Goal: Task Accomplishment & Management: Manage account settings

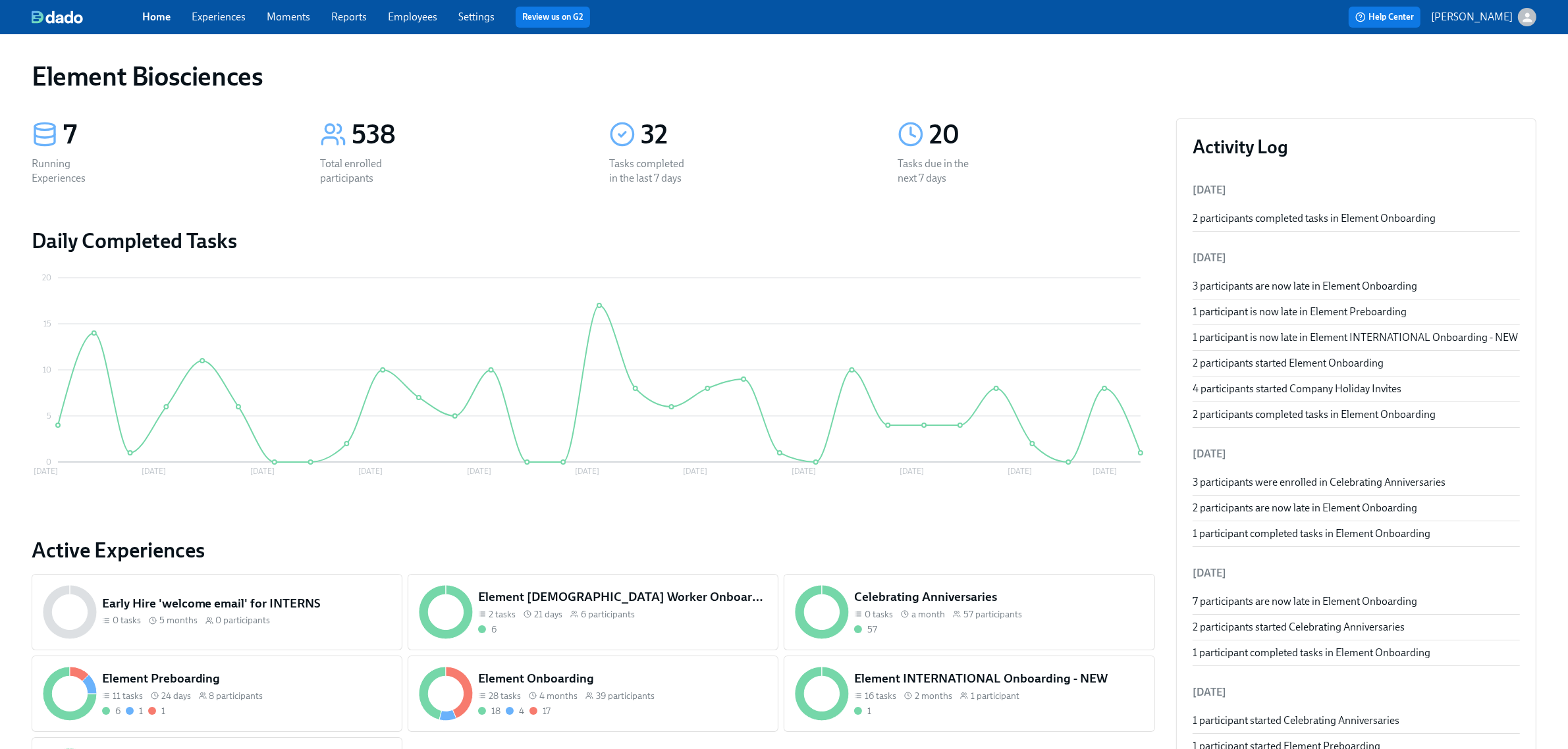
click at [241, 23] on span "Experiences" at bounding box center [218, 17] width 54 height 14
click at [219, 14] on link "Experiences" at bounding box center [218, 17] width 54 height 12
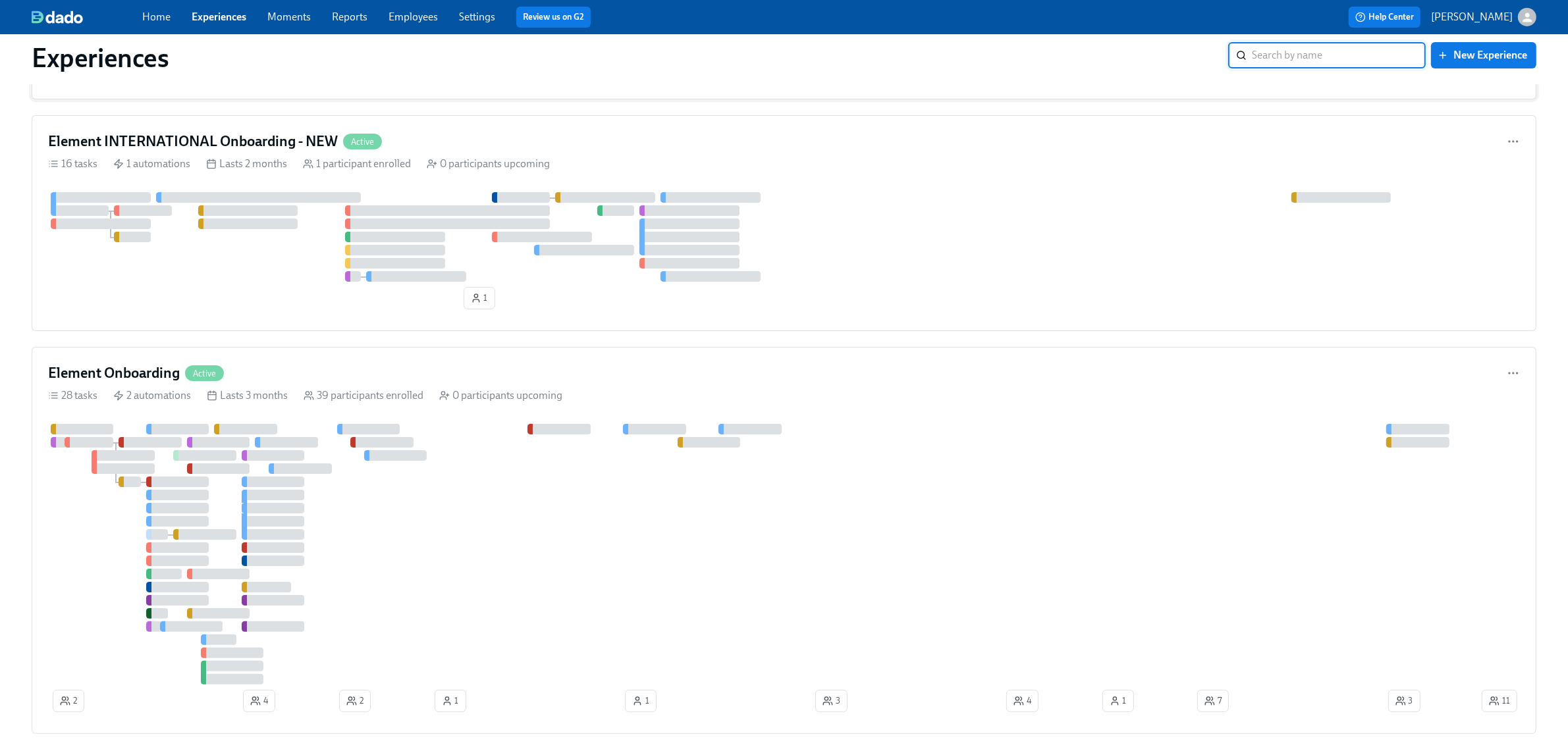
scroll to position [329, 0]
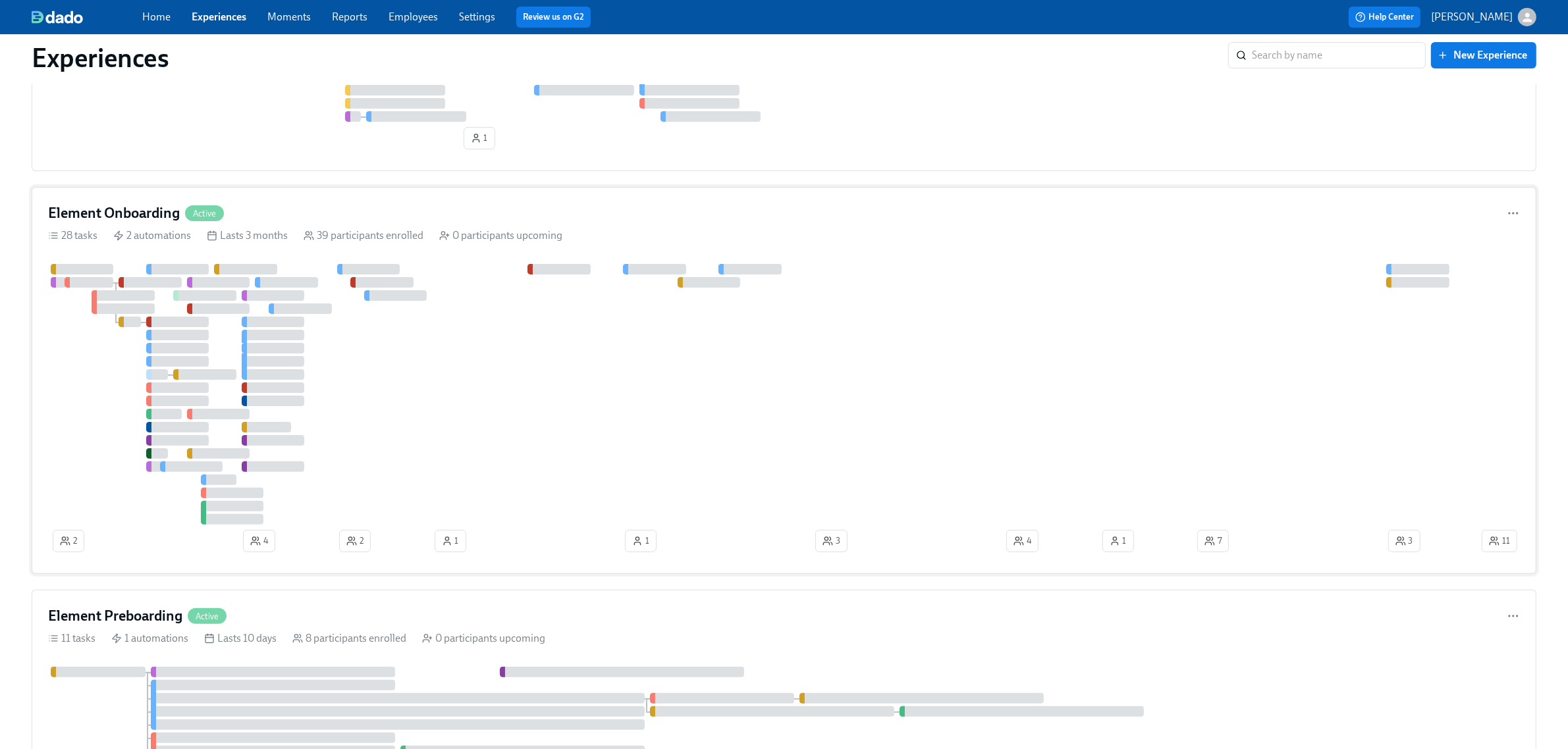
click at [446, 443] on div at bounding box center [764, 394] width 1431 height 260
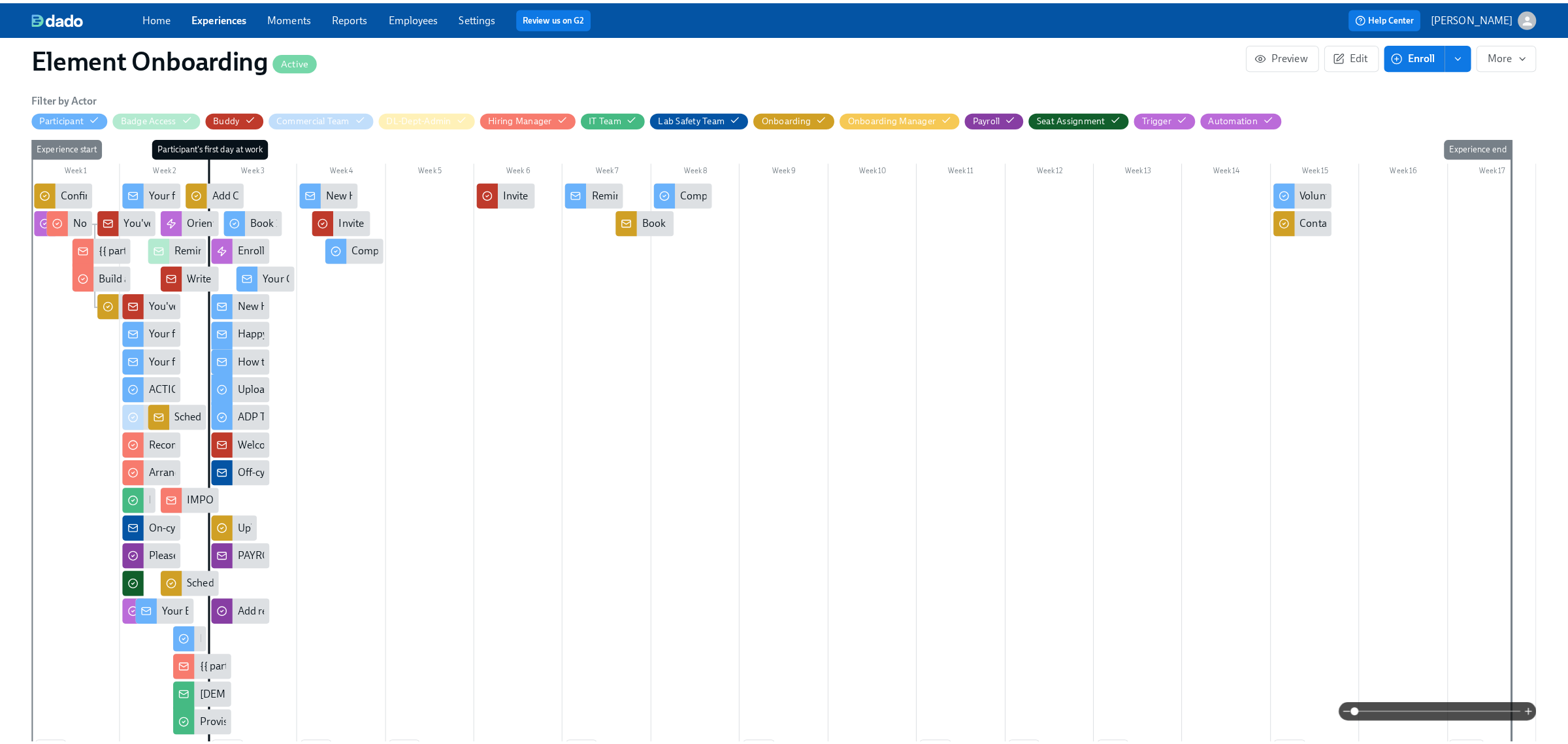
scroll to position [327, 0]
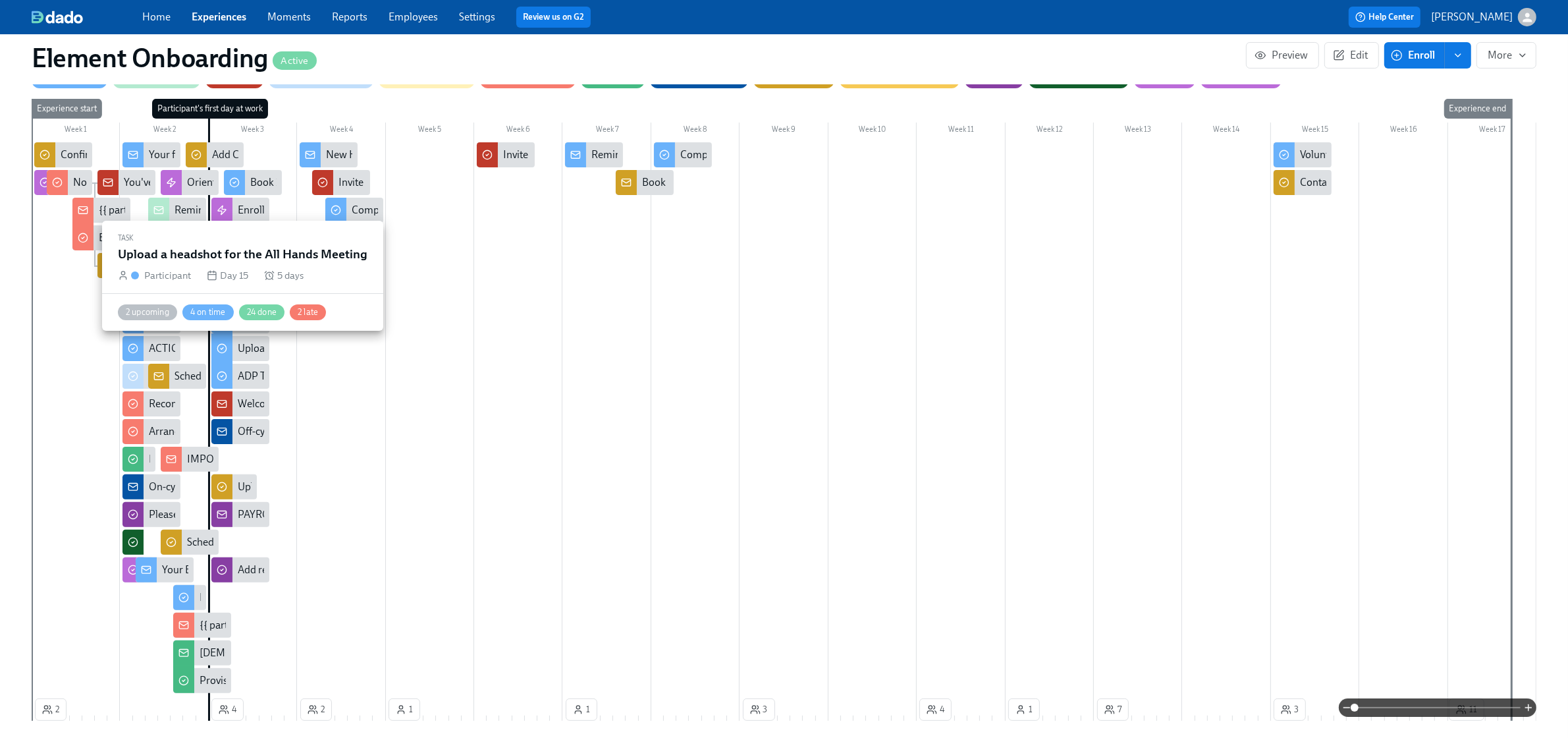
click at [265, 357] on div "Upload a headshot for the All Hands Meeting" at bounding box center [241, 348] width 58 height 25
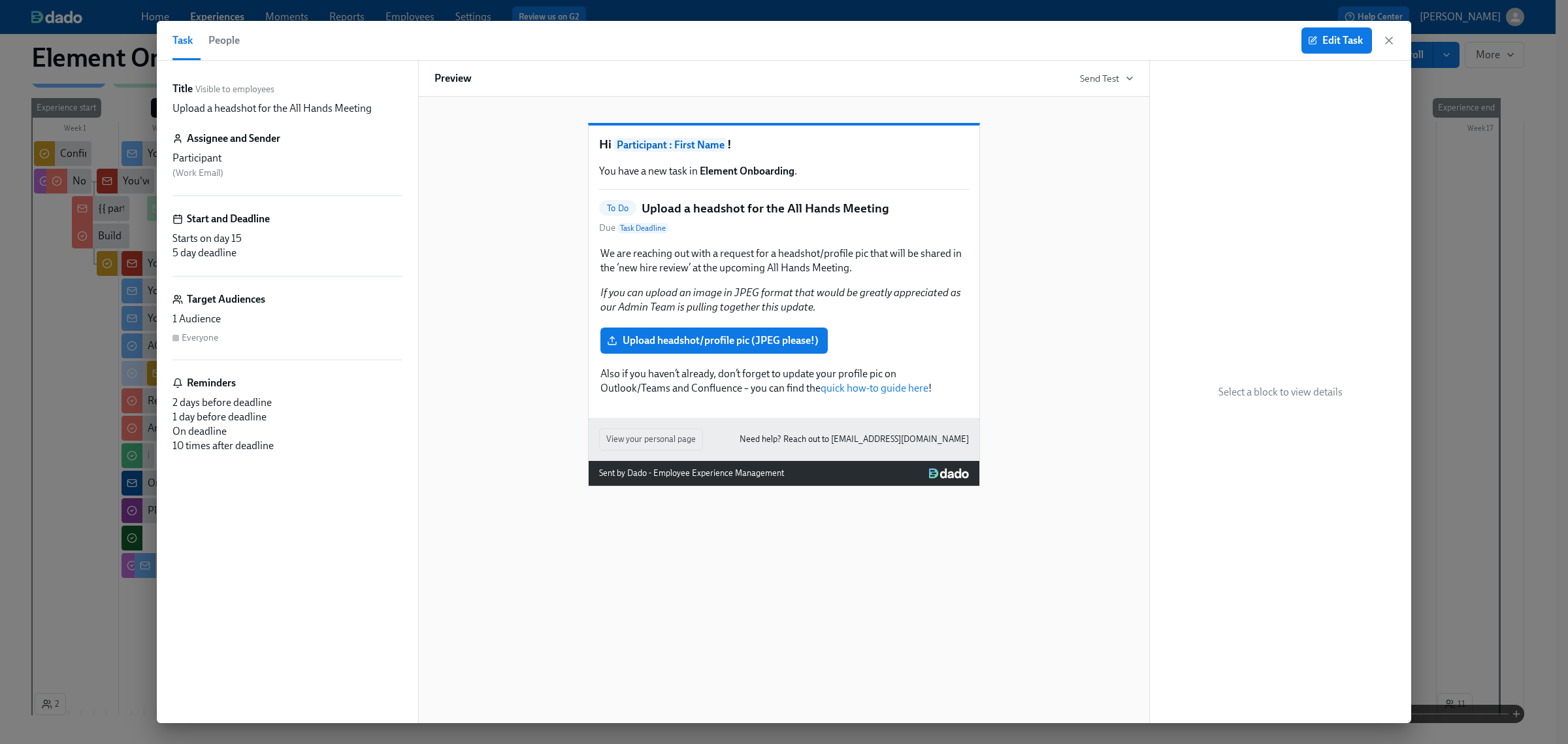
click at [221, 33] on span "People" at bounding box center [224, 41] width 31 height 18
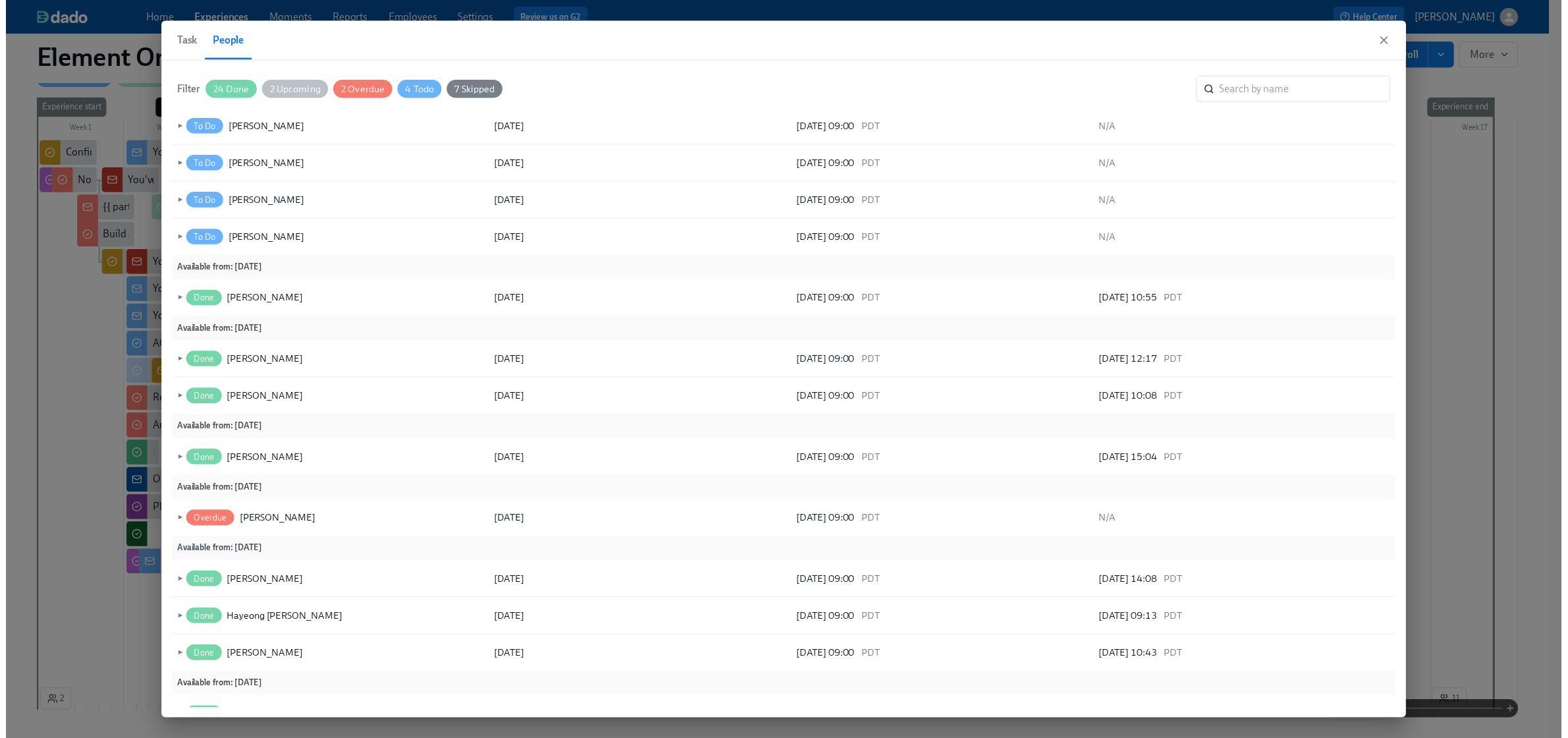
scroll to position [199, 0]
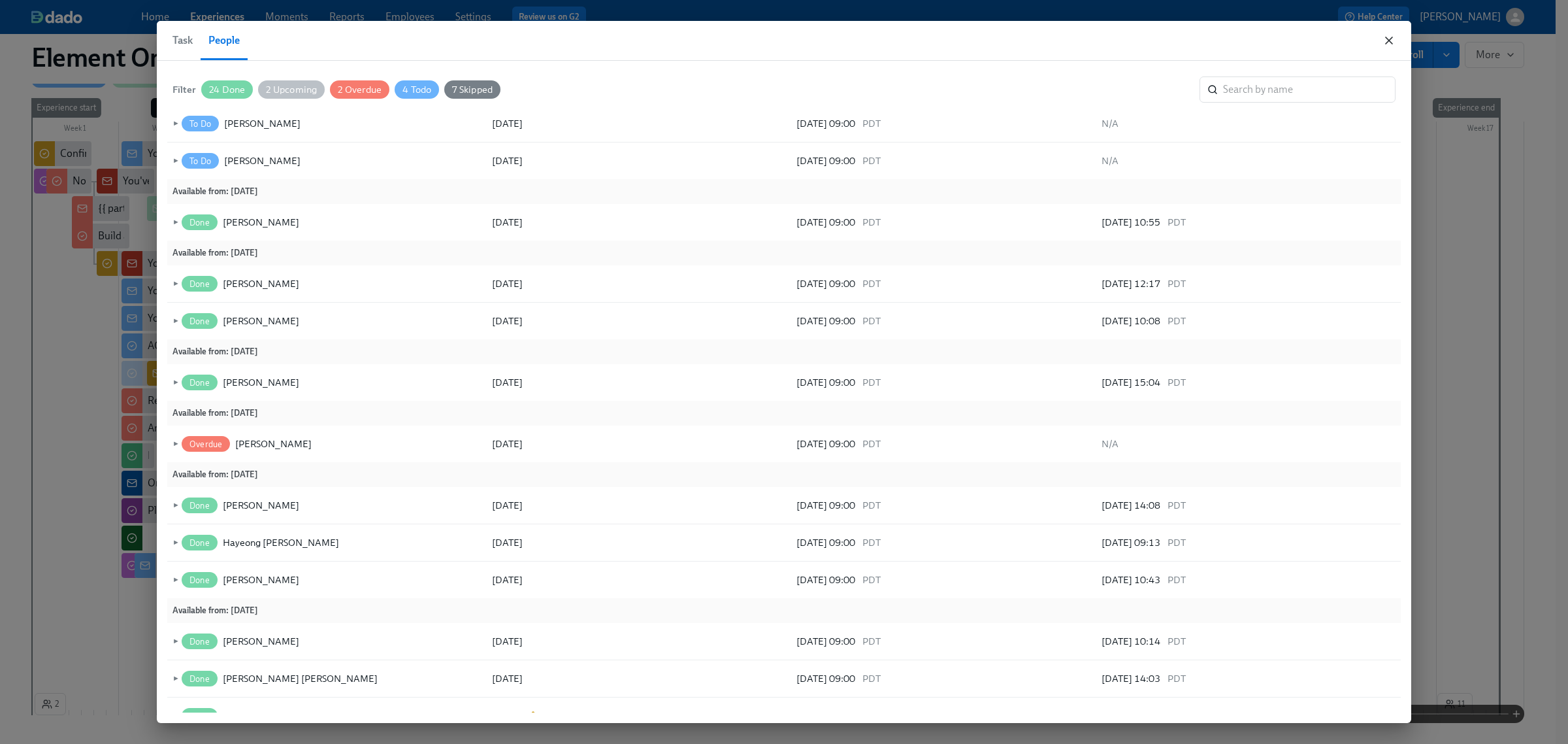
click at [1388, 36] on icon "button" at bounding box center [1389, 41] width 13 height 13
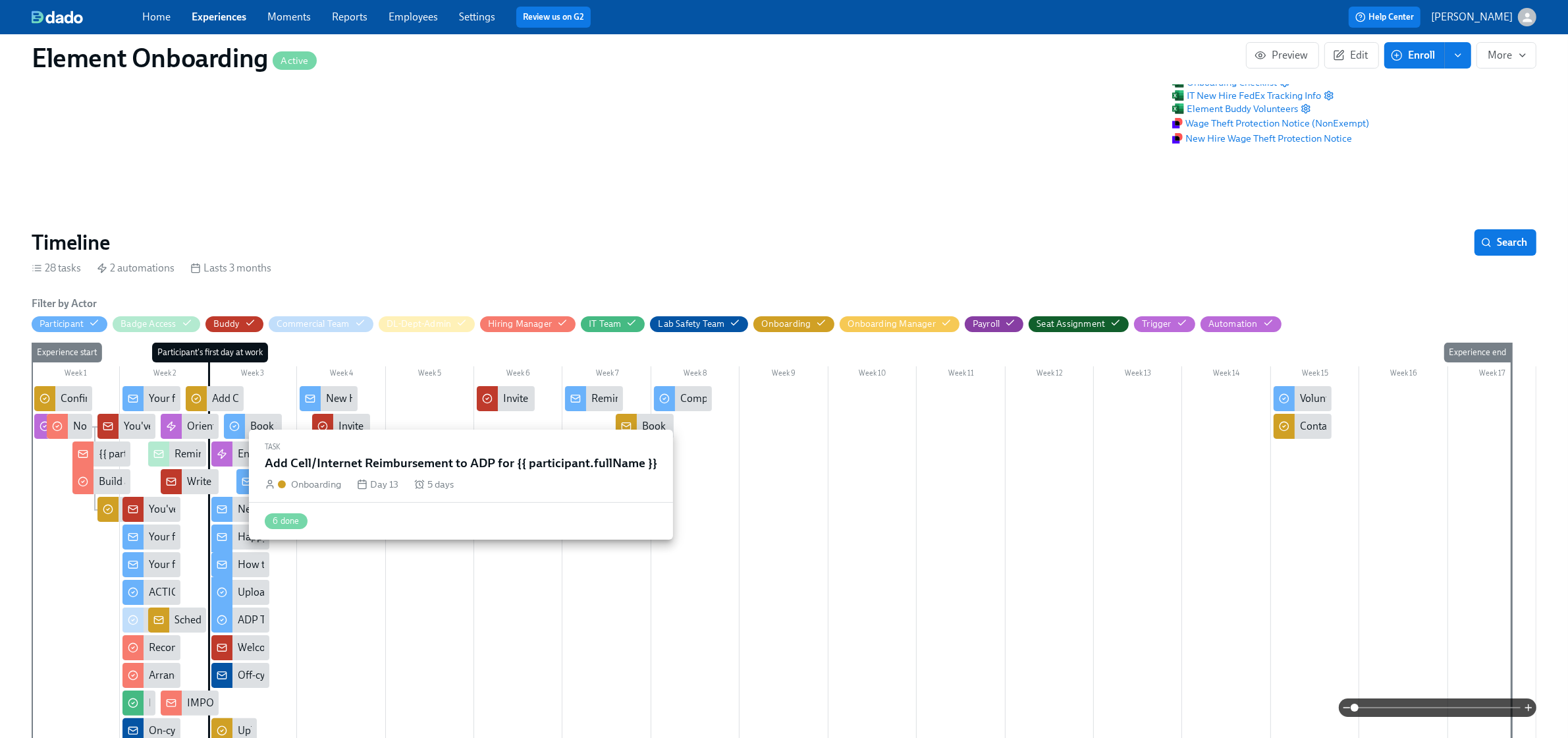
scroll to position [247, 0]
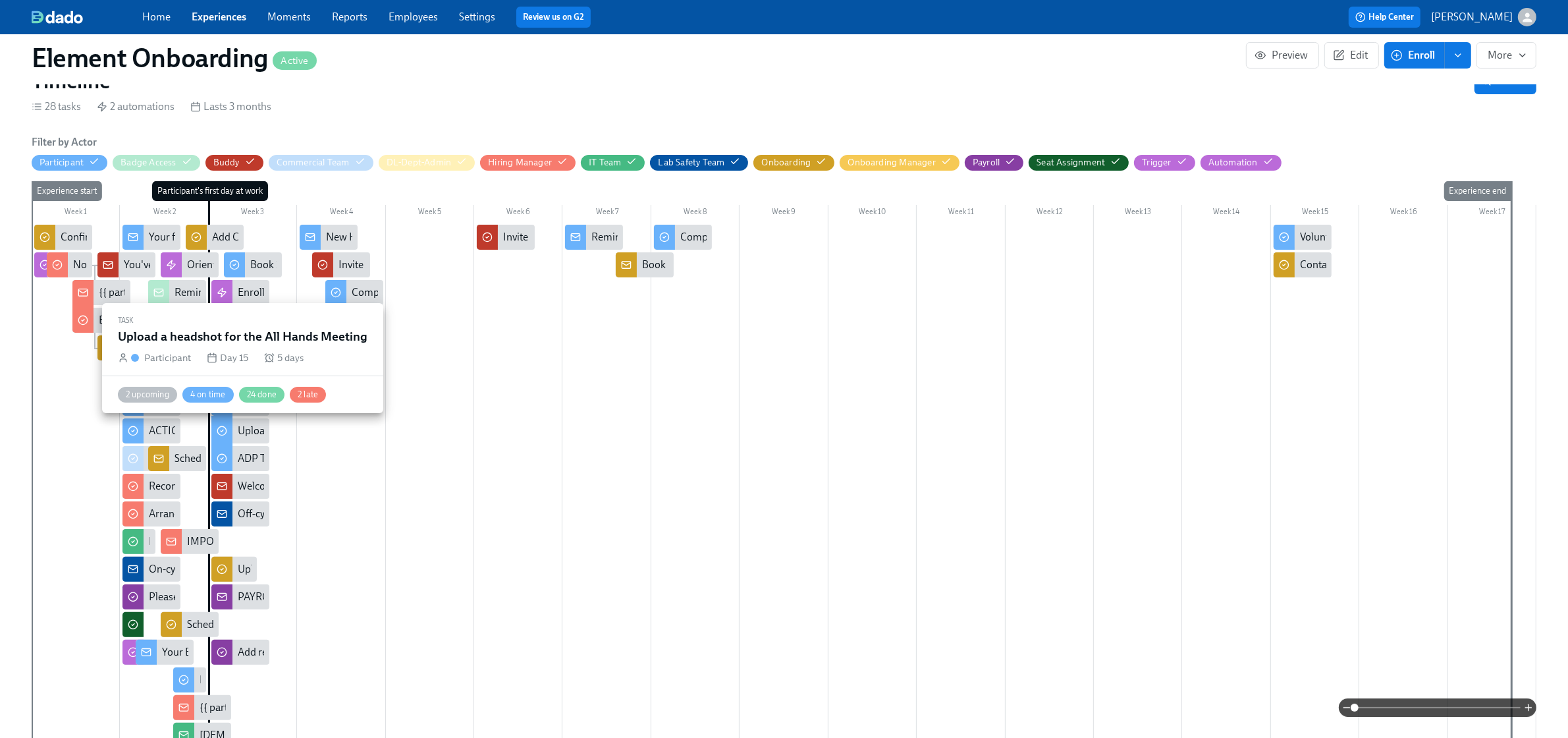
click at [241, 423] on div "Upload a headshot for the All Hands Meeting" at bounding box center [337, 430] width 201 height 14
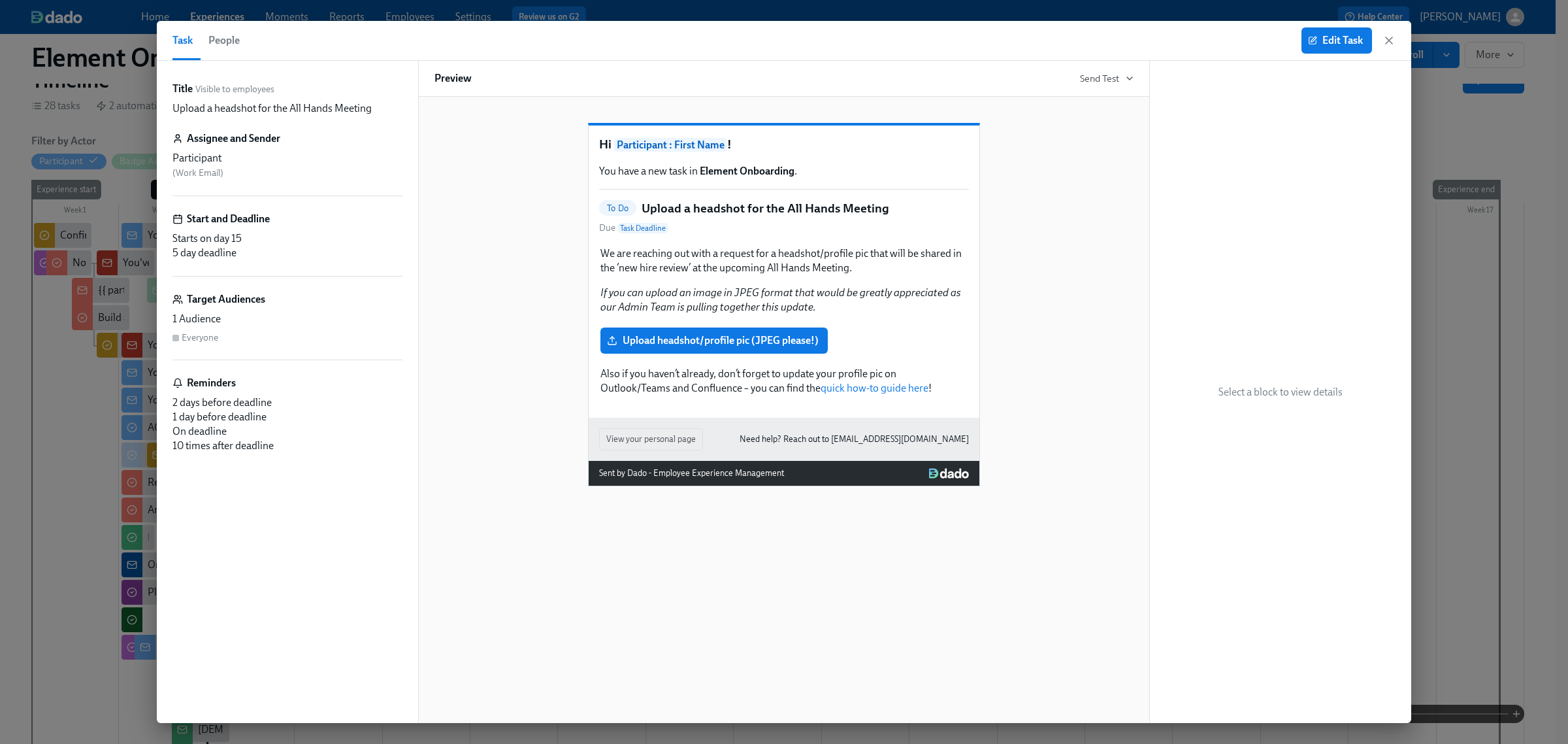
click at [216, 42] on span "People" at bounding box center [224, 41] width 31 height 18
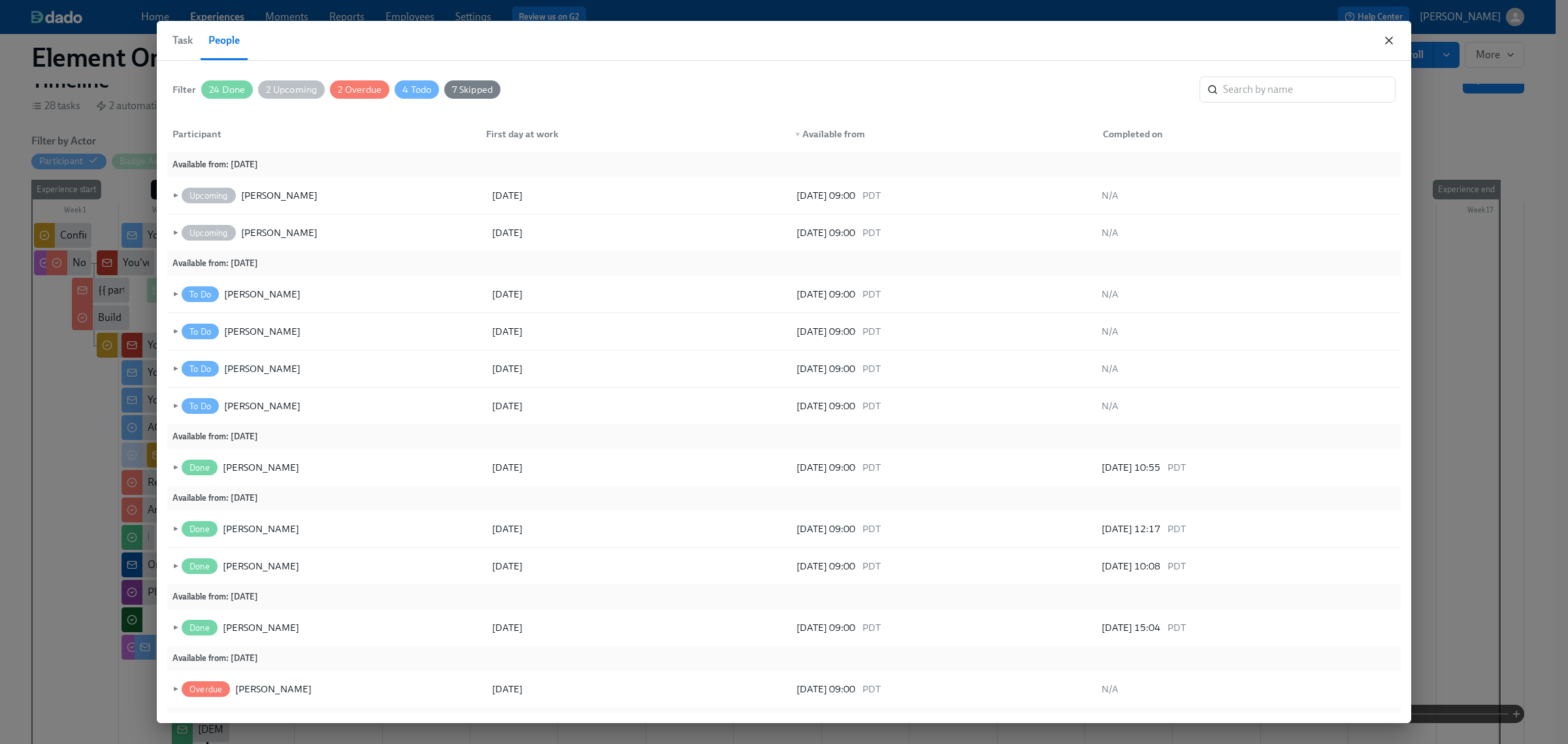
click at [1395, 41] on icon "button" at bounding box center [1389, 41] width 13 height 13
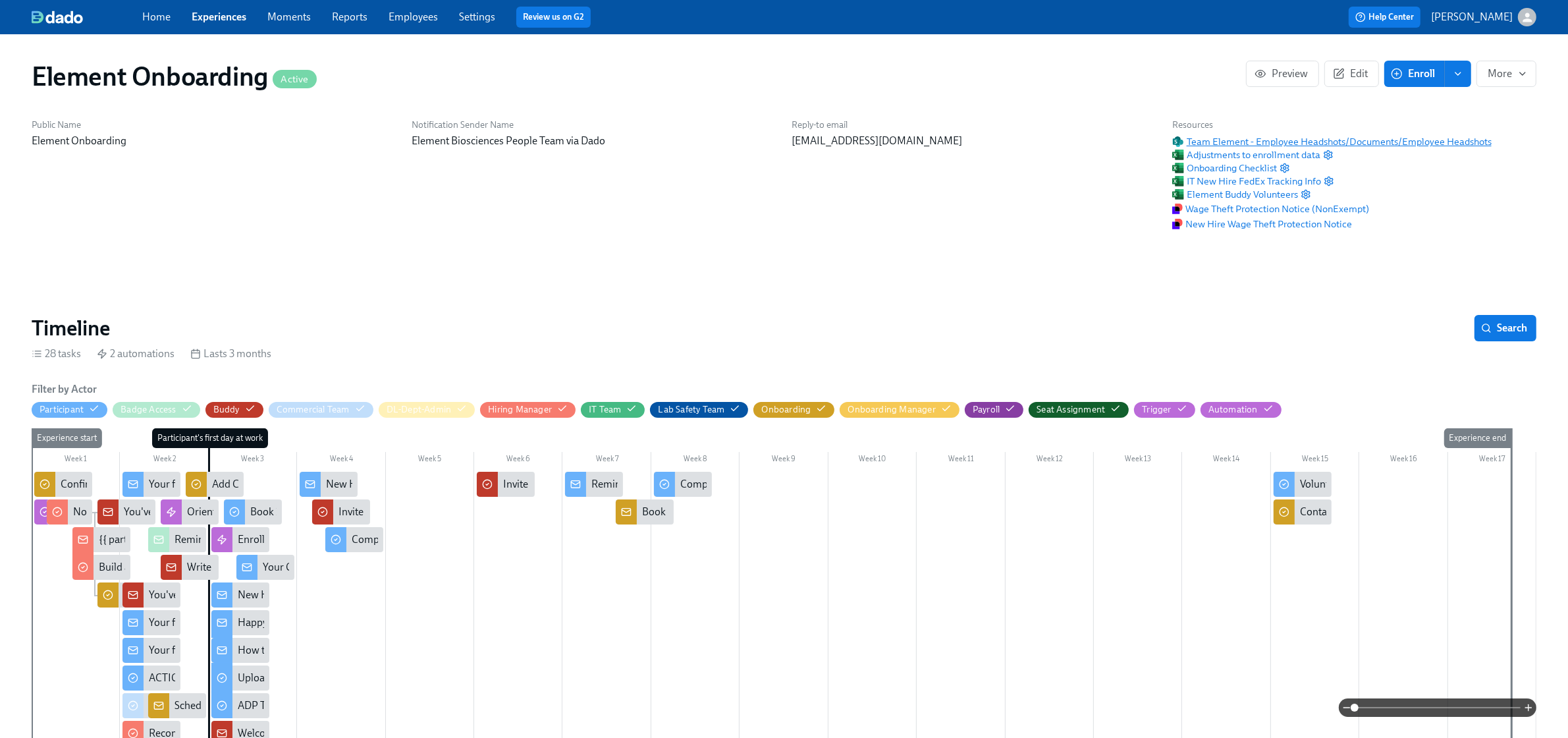
click at [1242, 135] on span "Team Element - Employee Headshots/Documents/Employee Headshots" at bounding box center [1332, 142] width 320 height 13
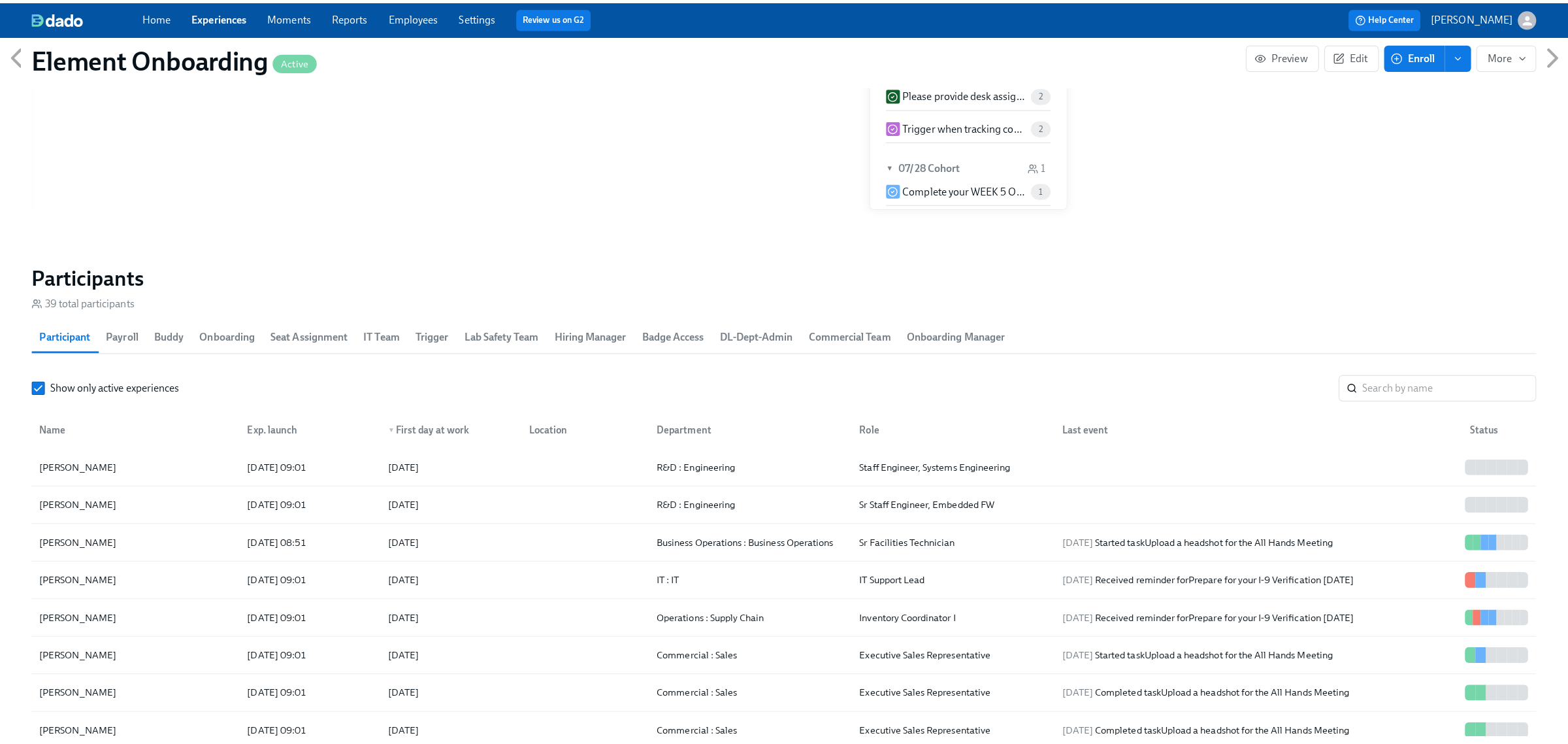
scroll to position [1471, 0]
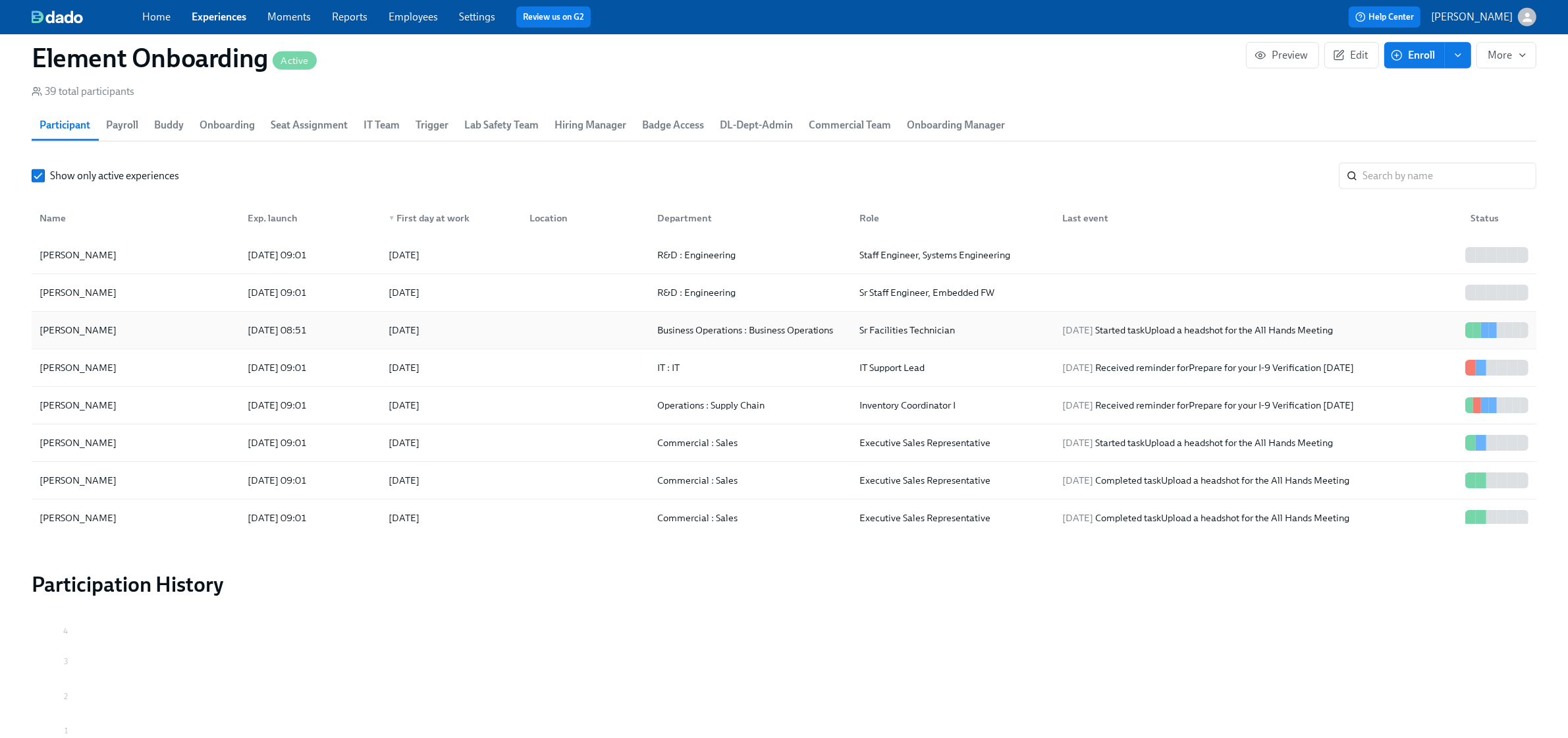
click at [156, 338] on div "[PERSON_NAME]" at bounding box center [136, 330] width 203 height 27
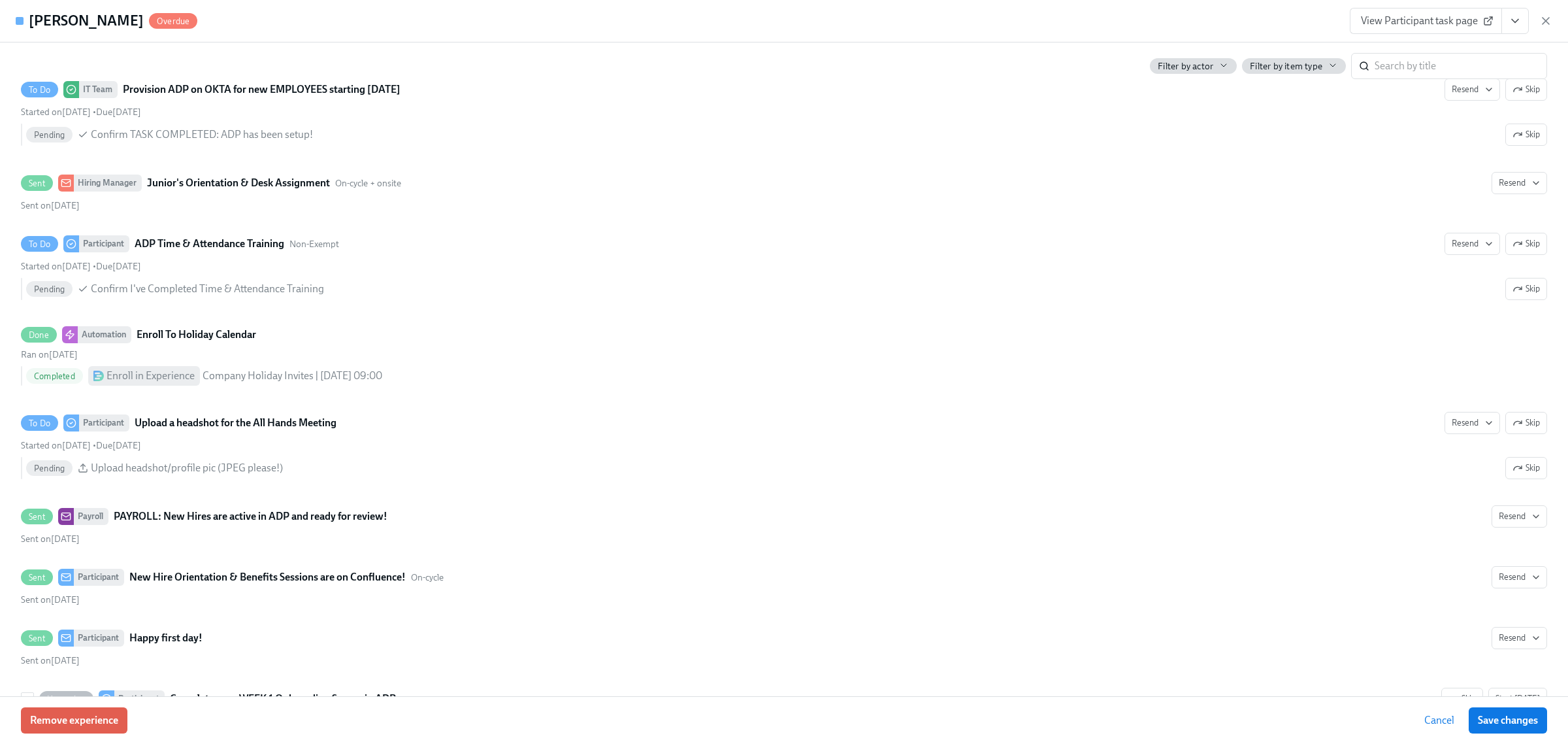
scroll to position [2043, 0]
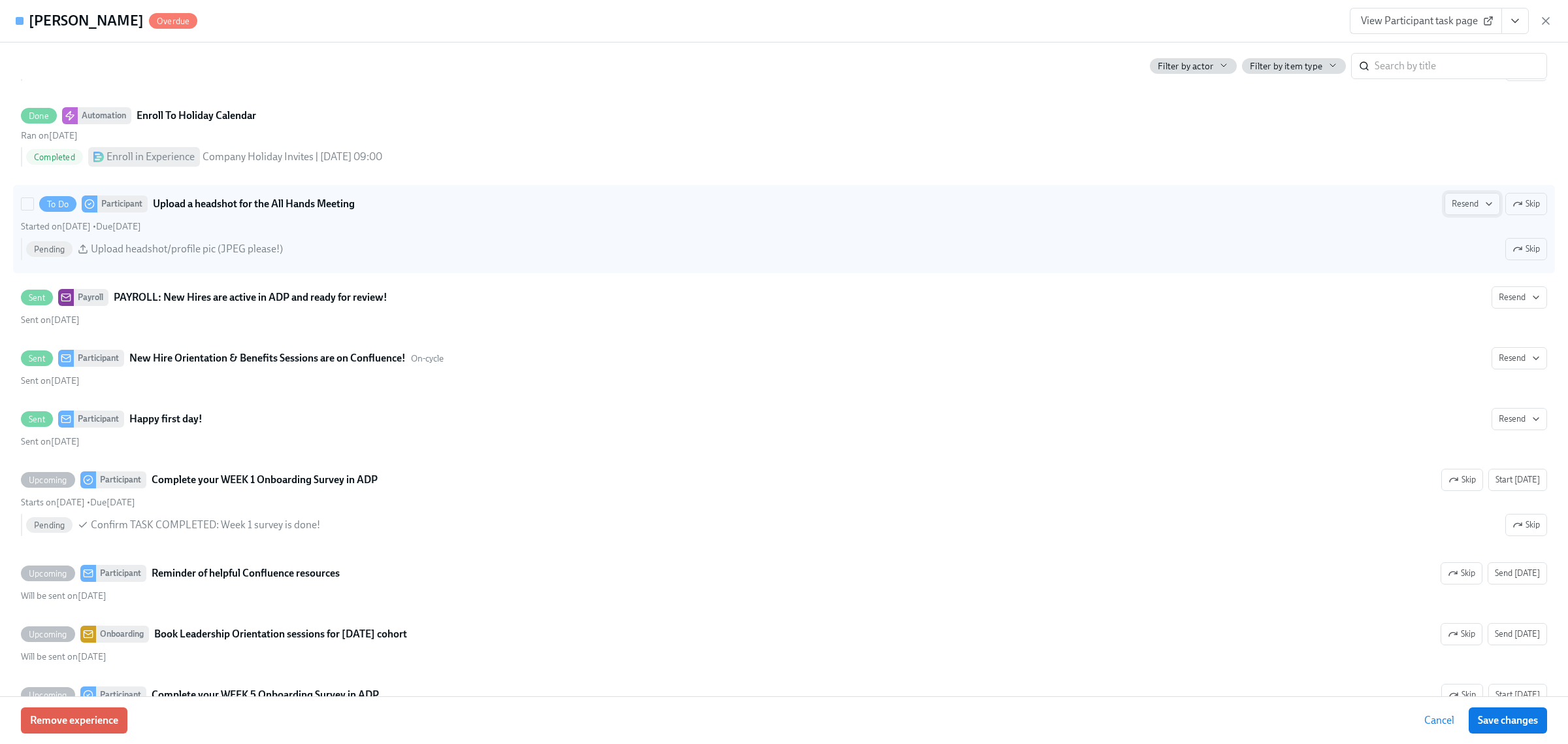
click at [1452, 211] on span "Resend" at bounding box center [1472, 204] width 41 height 13
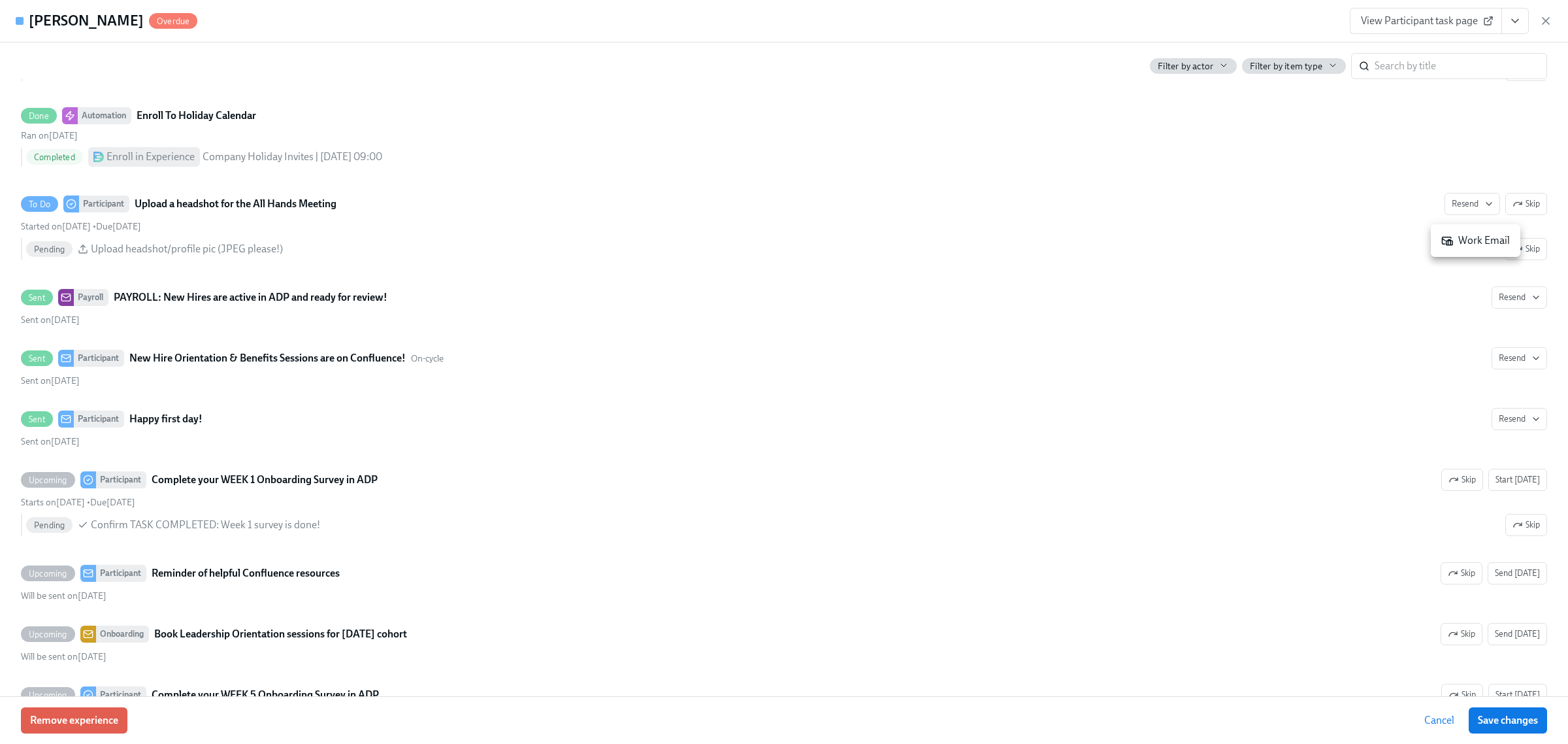
click at [1444, 236] on icon at bounding box center [1447, 241] width 12 height 12
click at [1508, 727] on button "Save changes" at bounding box center [1508, 721] width 78 height 26
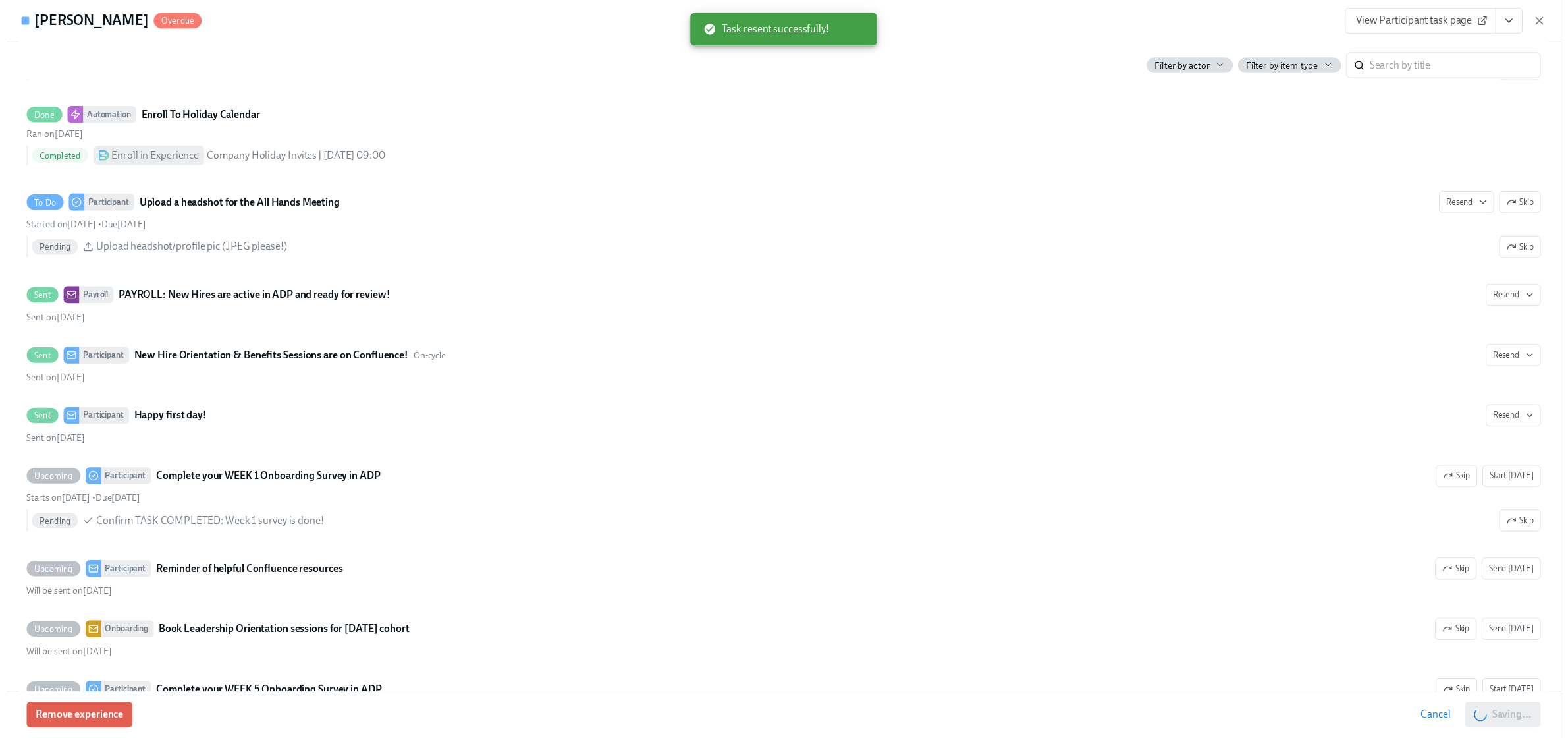
scroll to position [0, 19708]
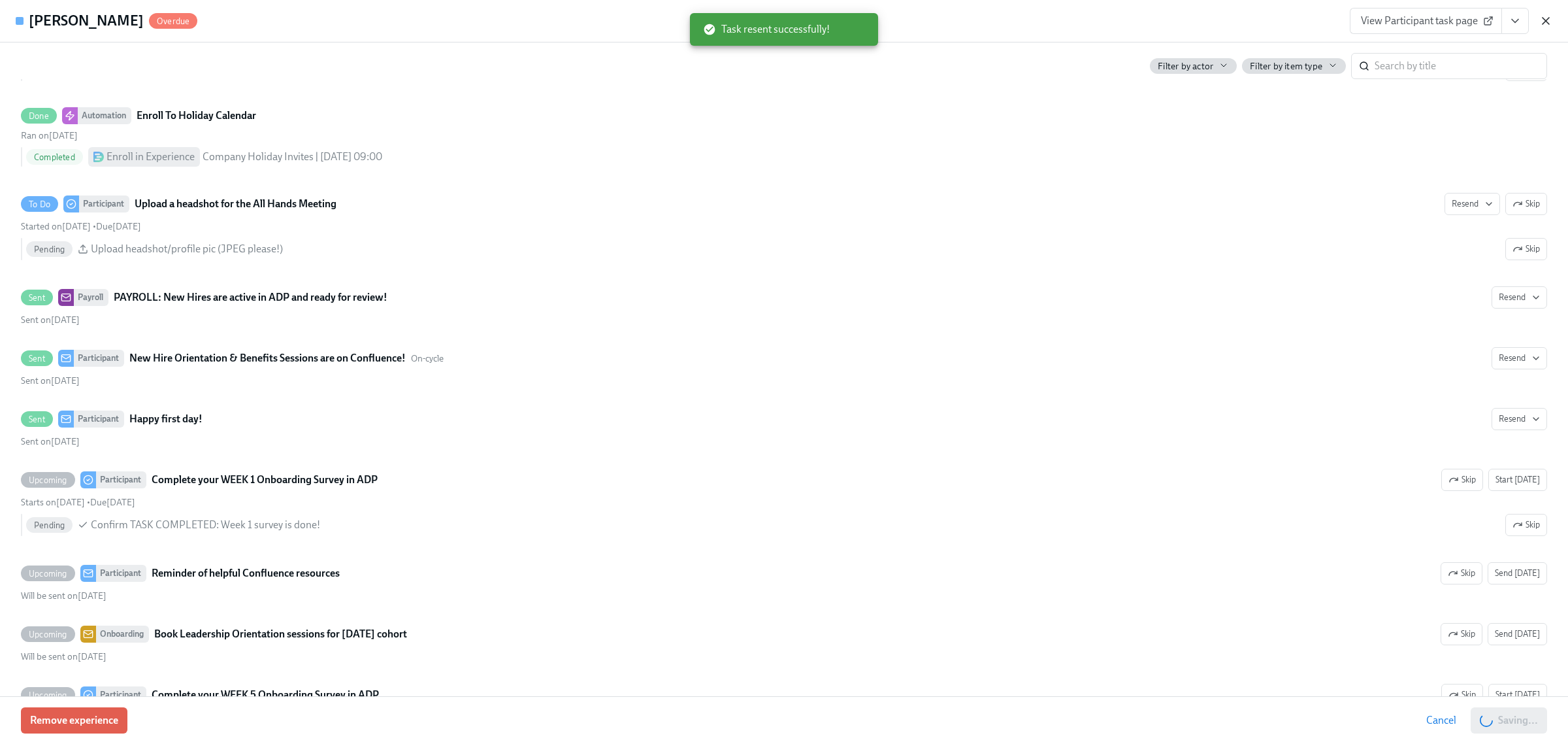
click at [1545, 14] on icon "button" at bounding box center [1546, 21] width 13 height 13
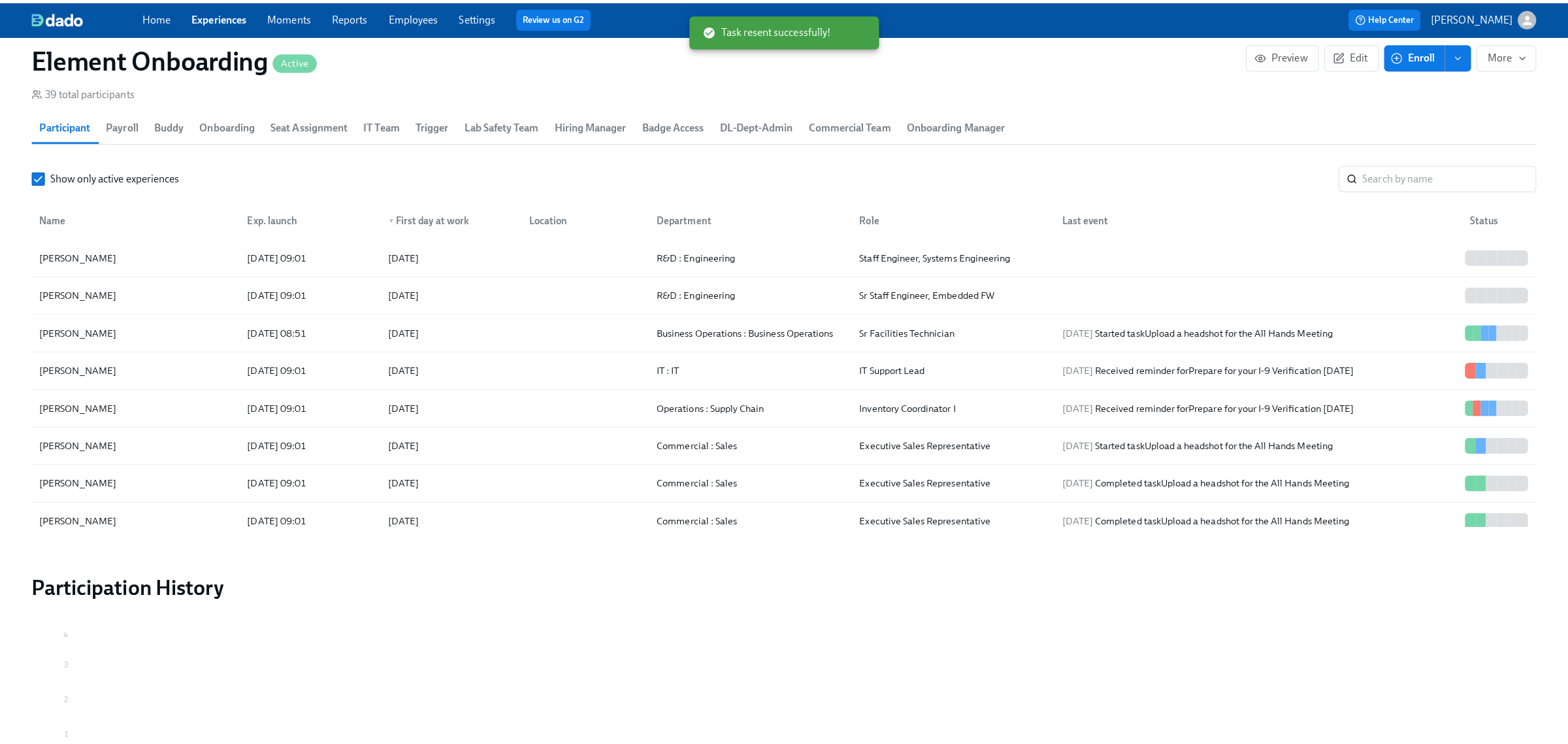
scroll to position [0, 19552]
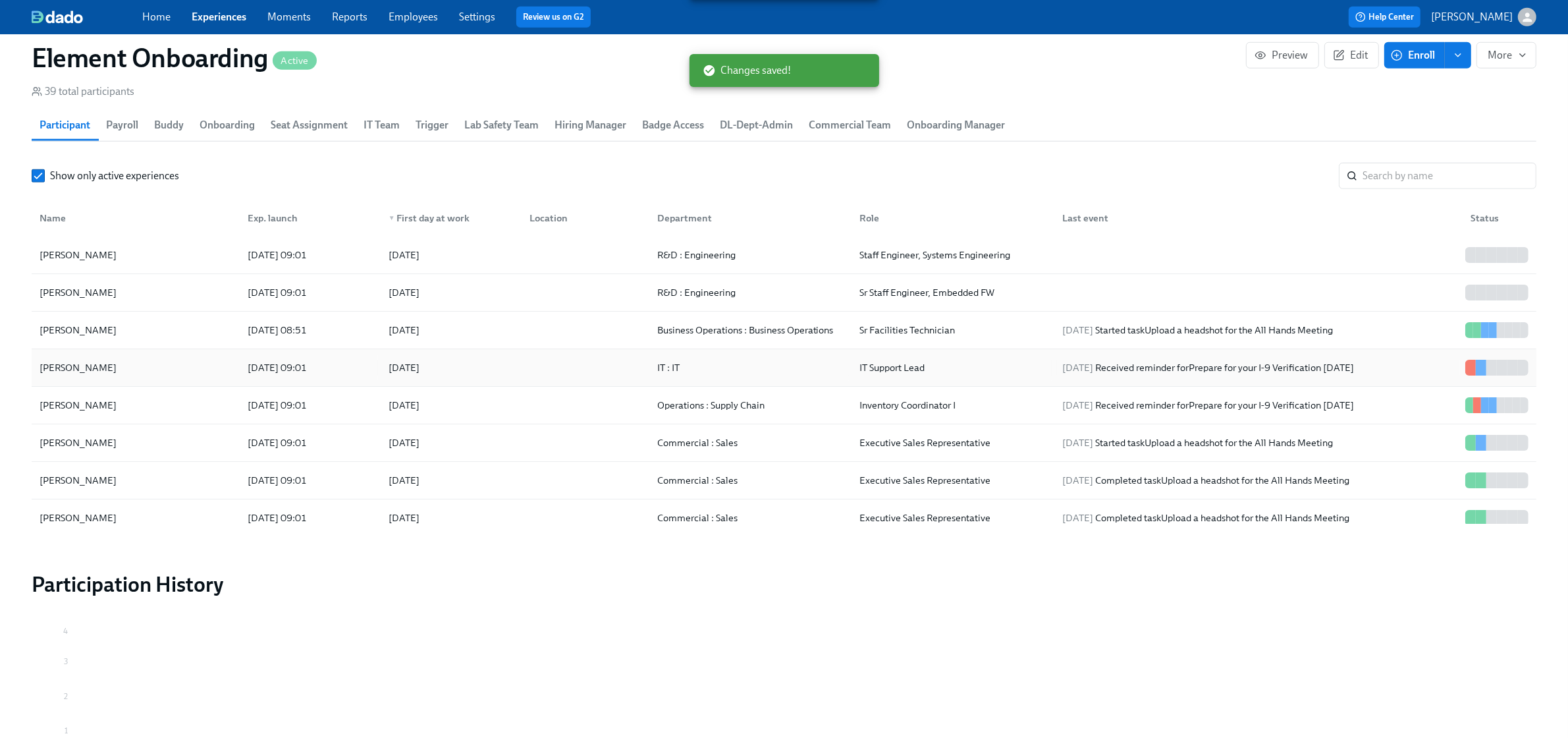
click at [166, 362] on div "[PERSON_NAME]" at bounding box center [136, 367] width 203 height 27
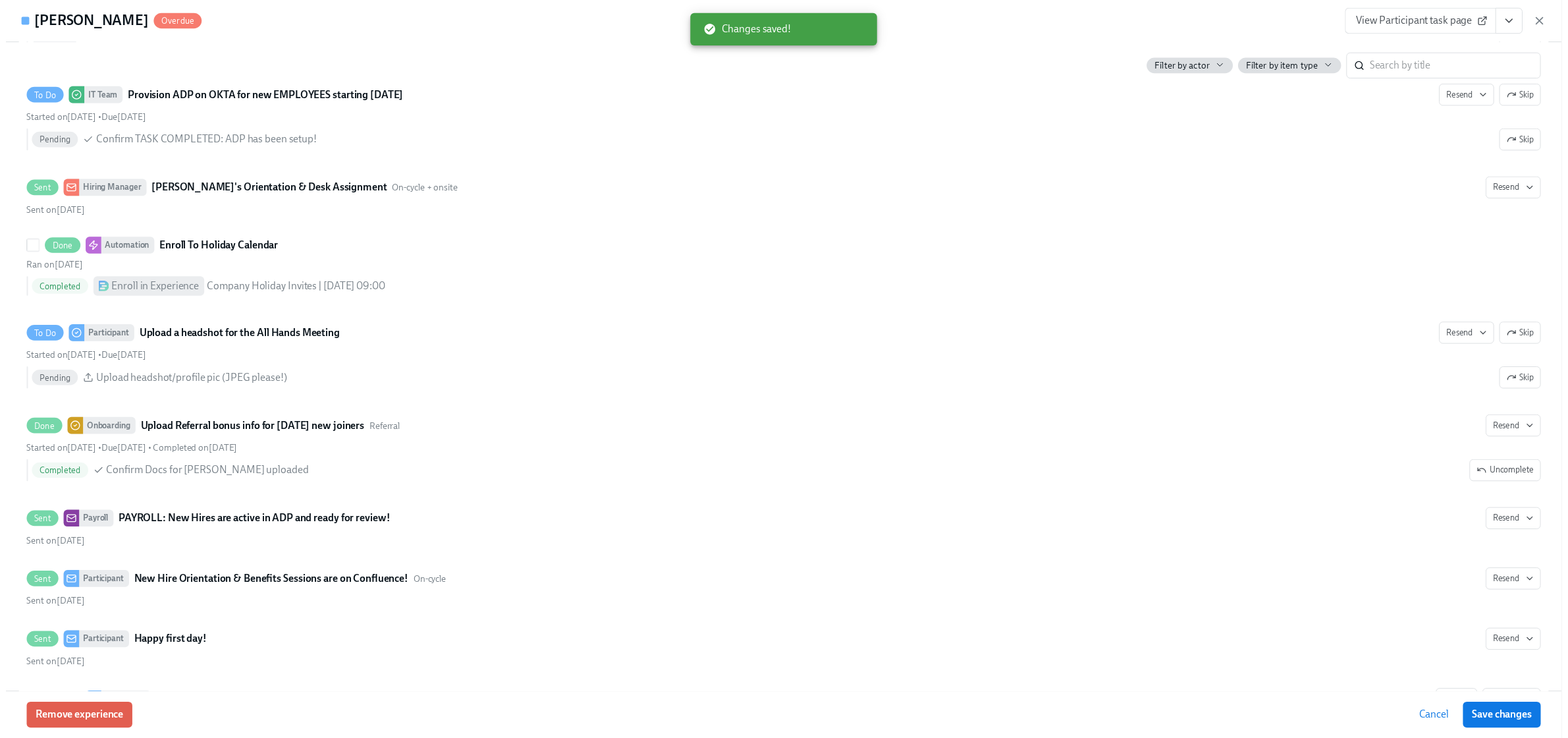
scroll to position [1729, 0]
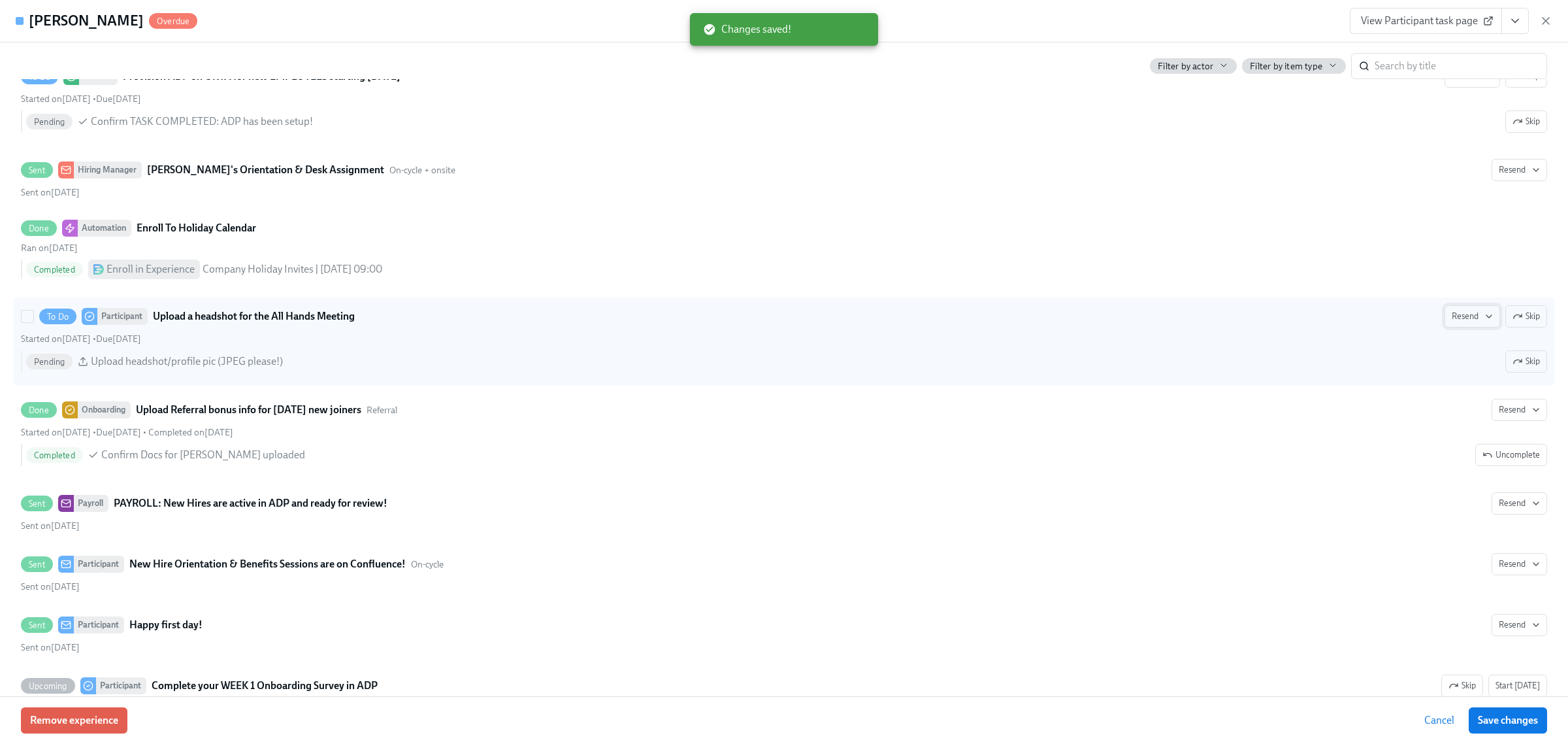
click at [1452, 320] on span "Resend" at bounding box center [1472, 317] width 41 height 13
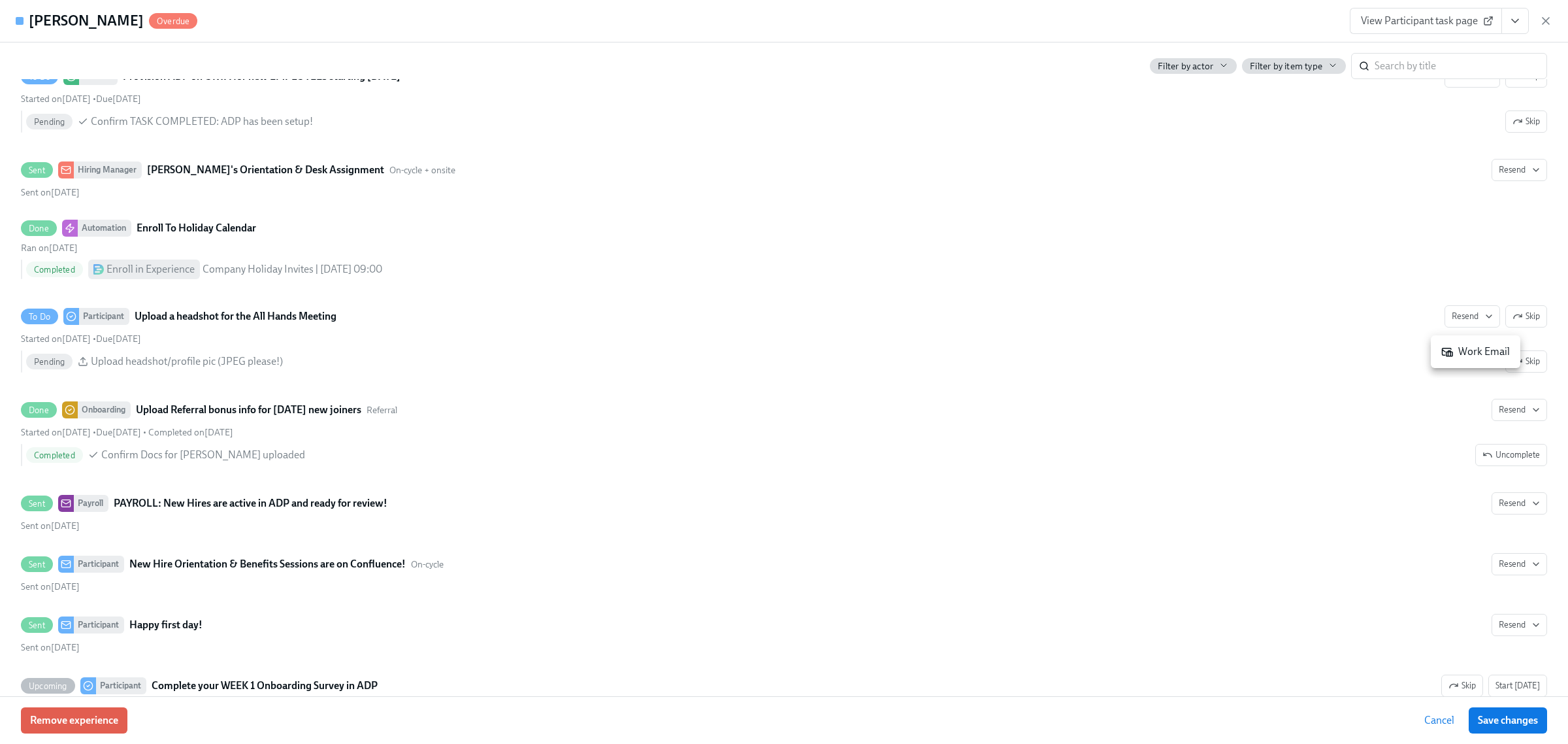
click at [1444, 347] on icon at bounding box center [1447, 351] width 12 height 12
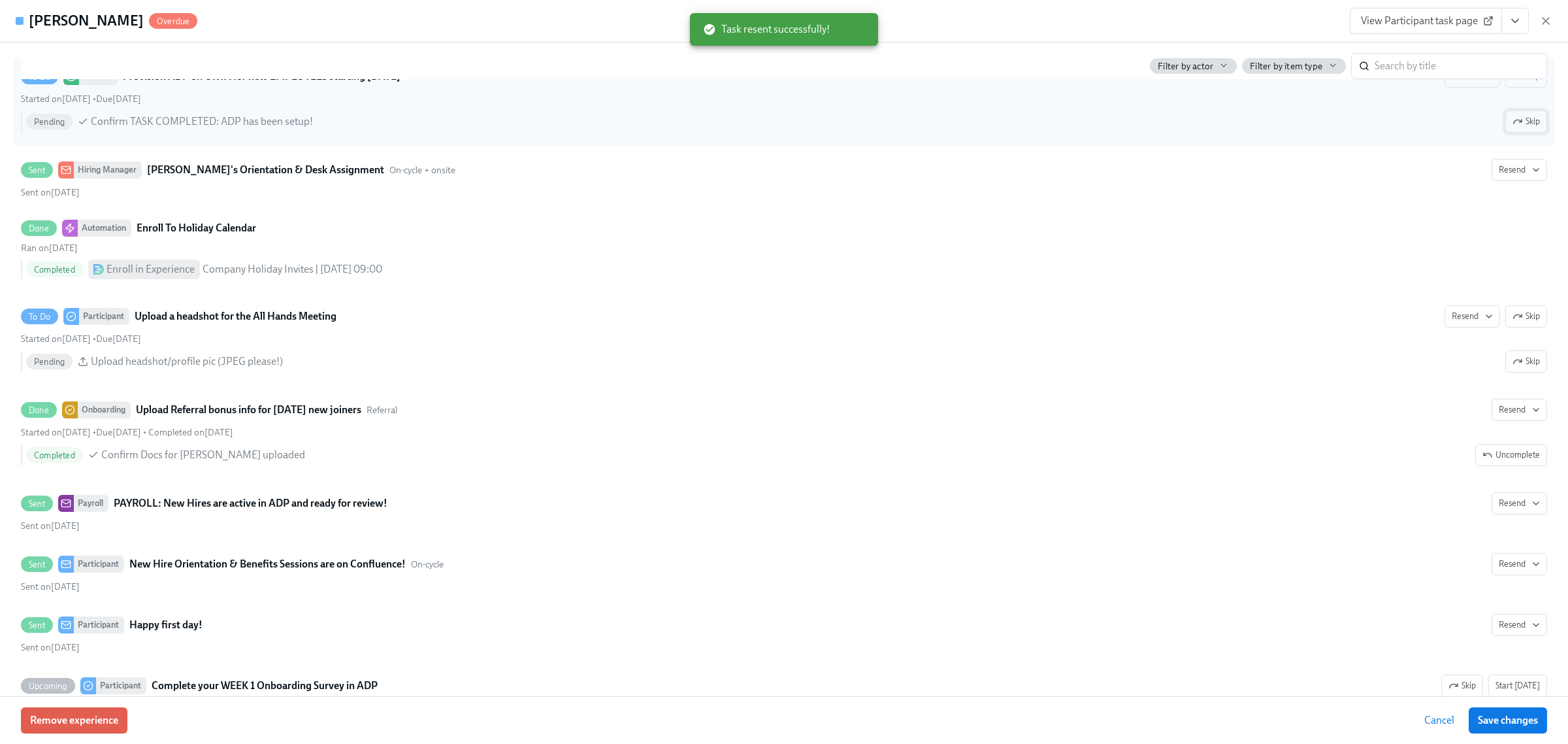
click at [1500, 724] on span "Save changes" at bounding box center [1508, 721] width 60 height 13
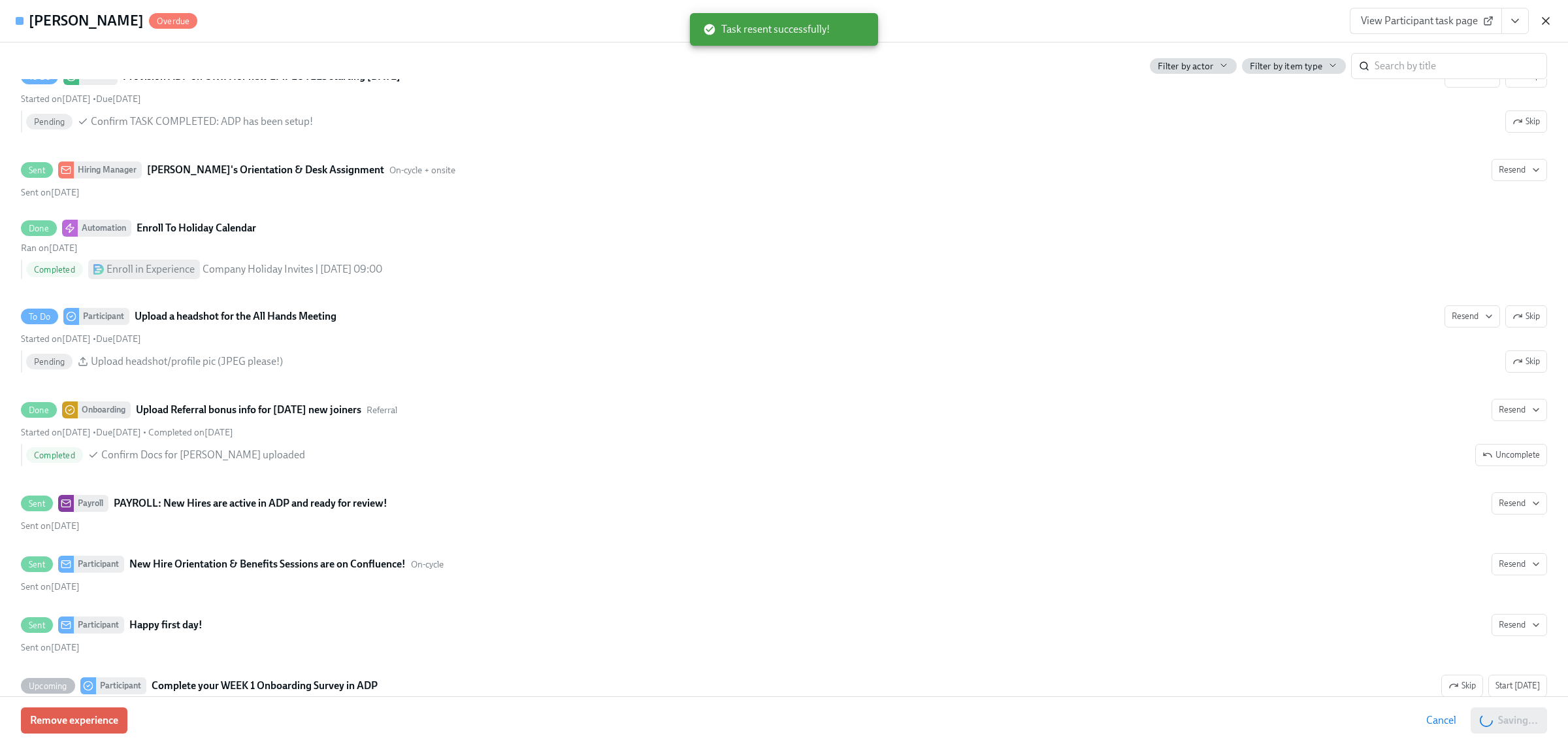
click at [1546, 14] on icon "button" at bounding box center [1546, 21] width 13 height 13
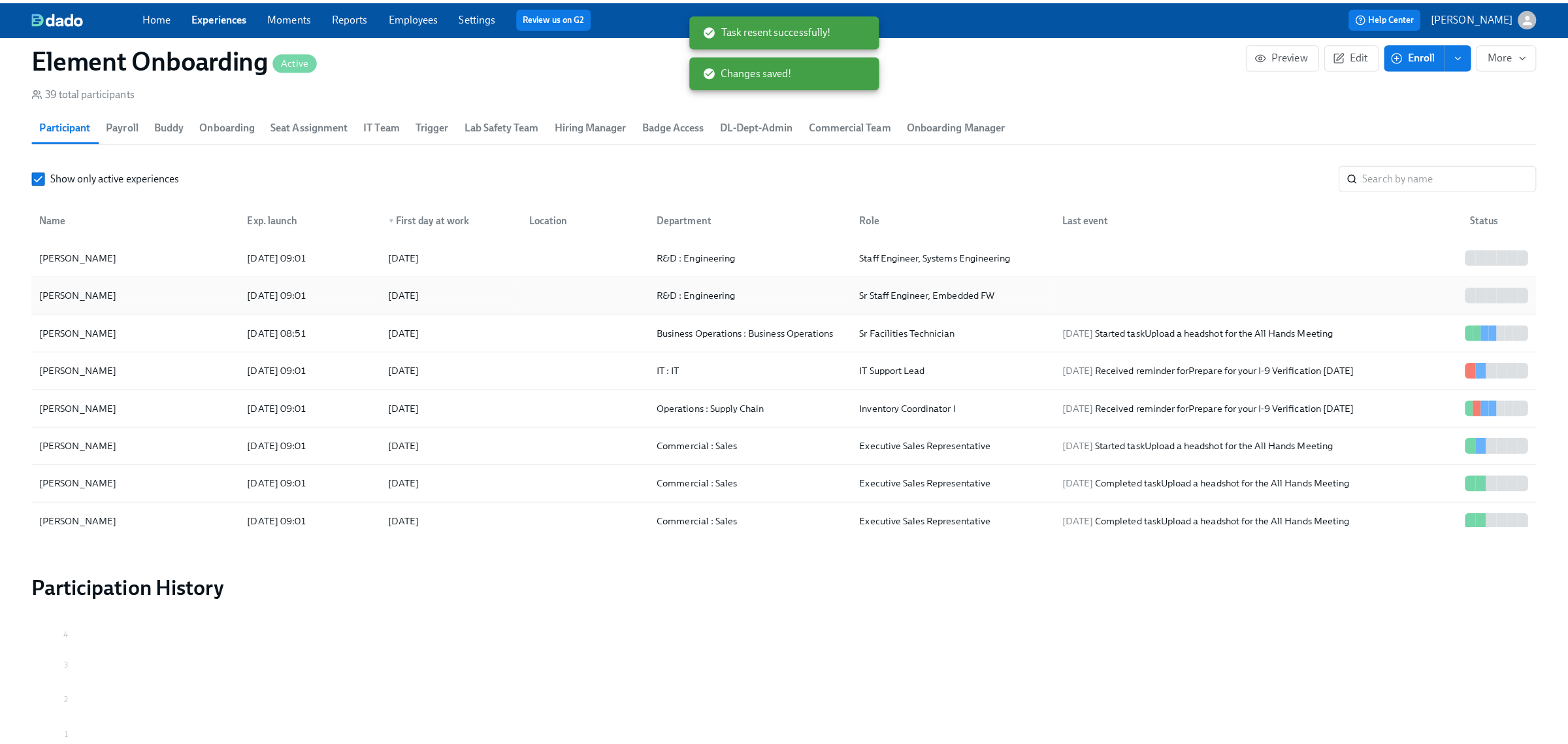
scroll to position [0, 19540]
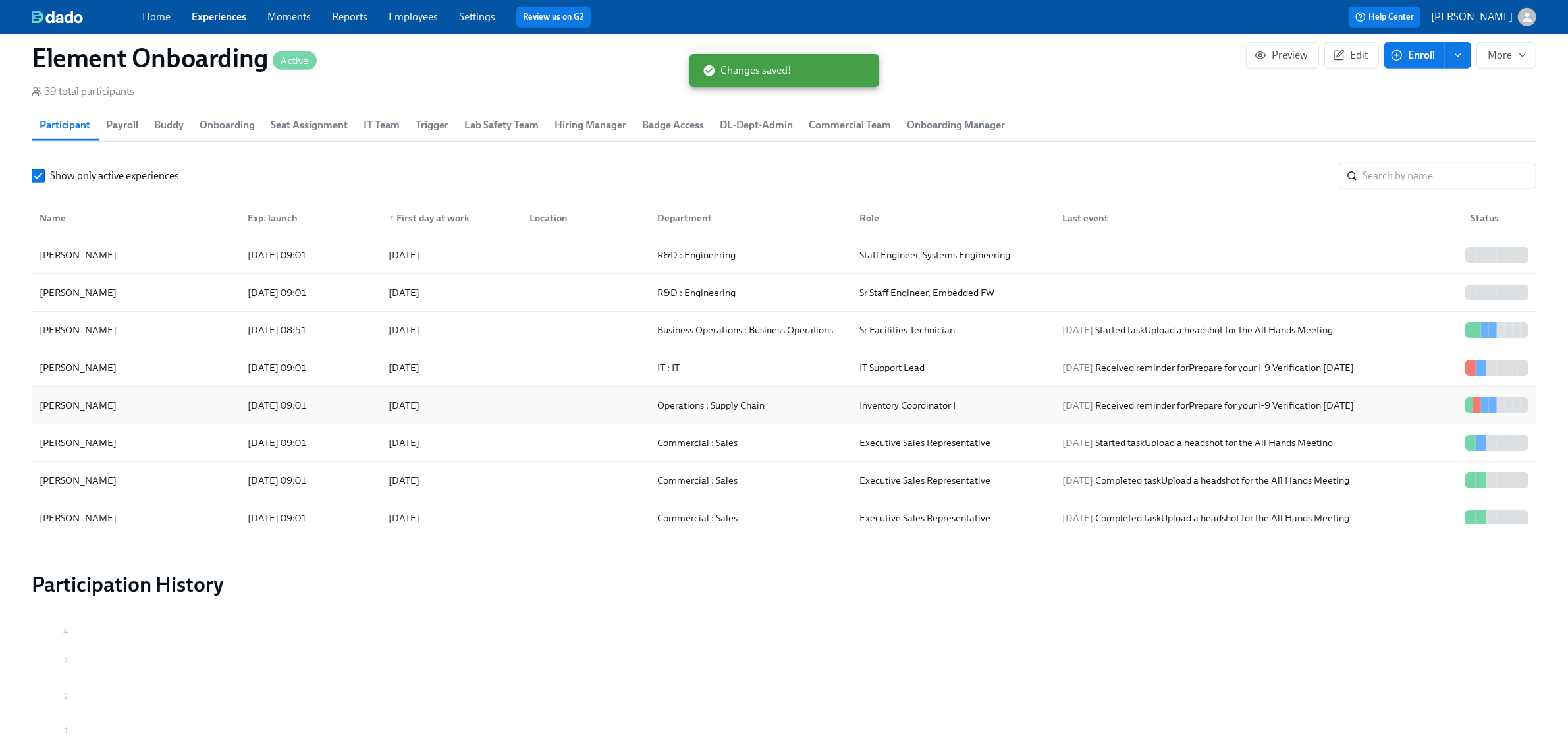
click at [159, 403] on div "[PERSON_NAME]" at bounding box center [136, 405] width 203 height 27
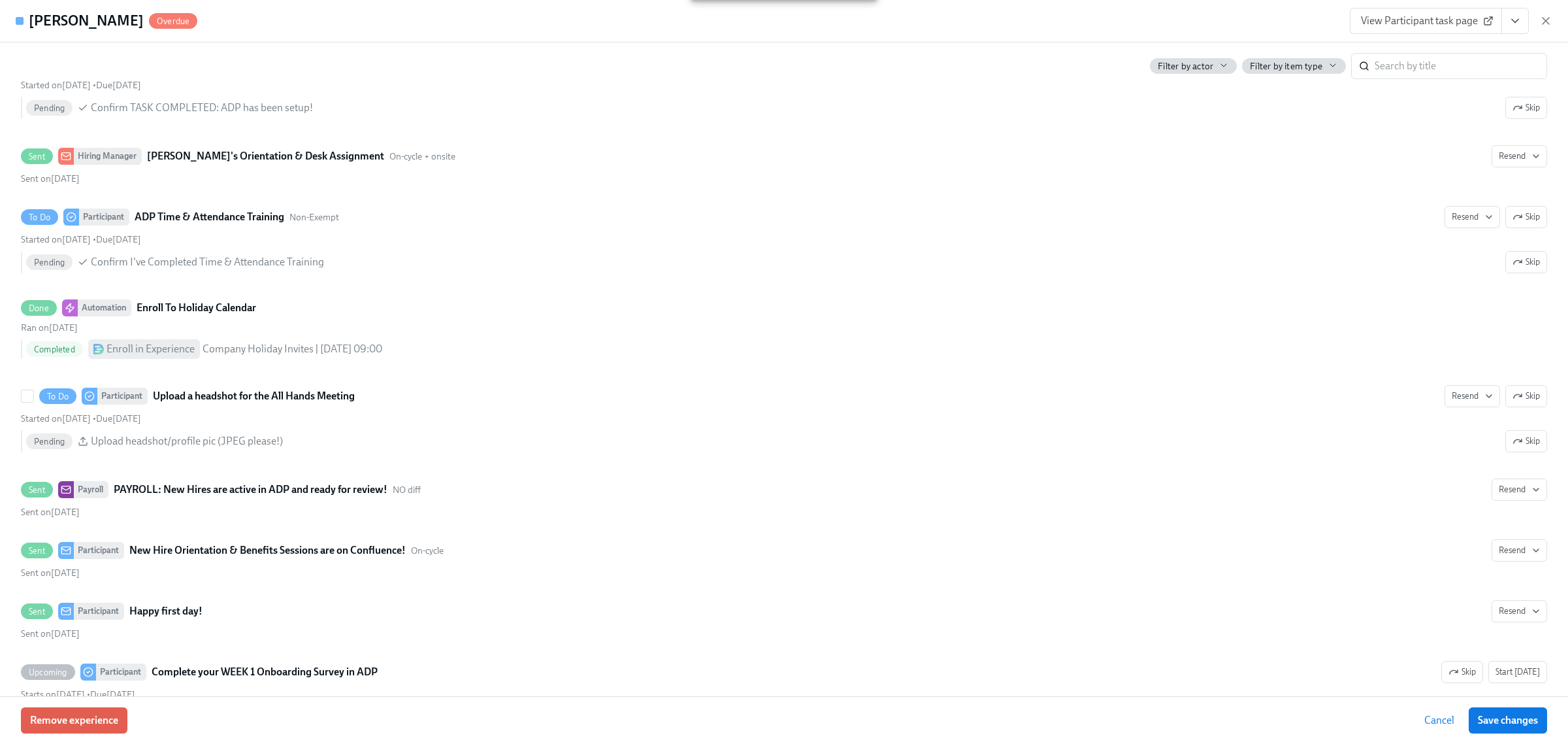
scroll to position [1961, 0]
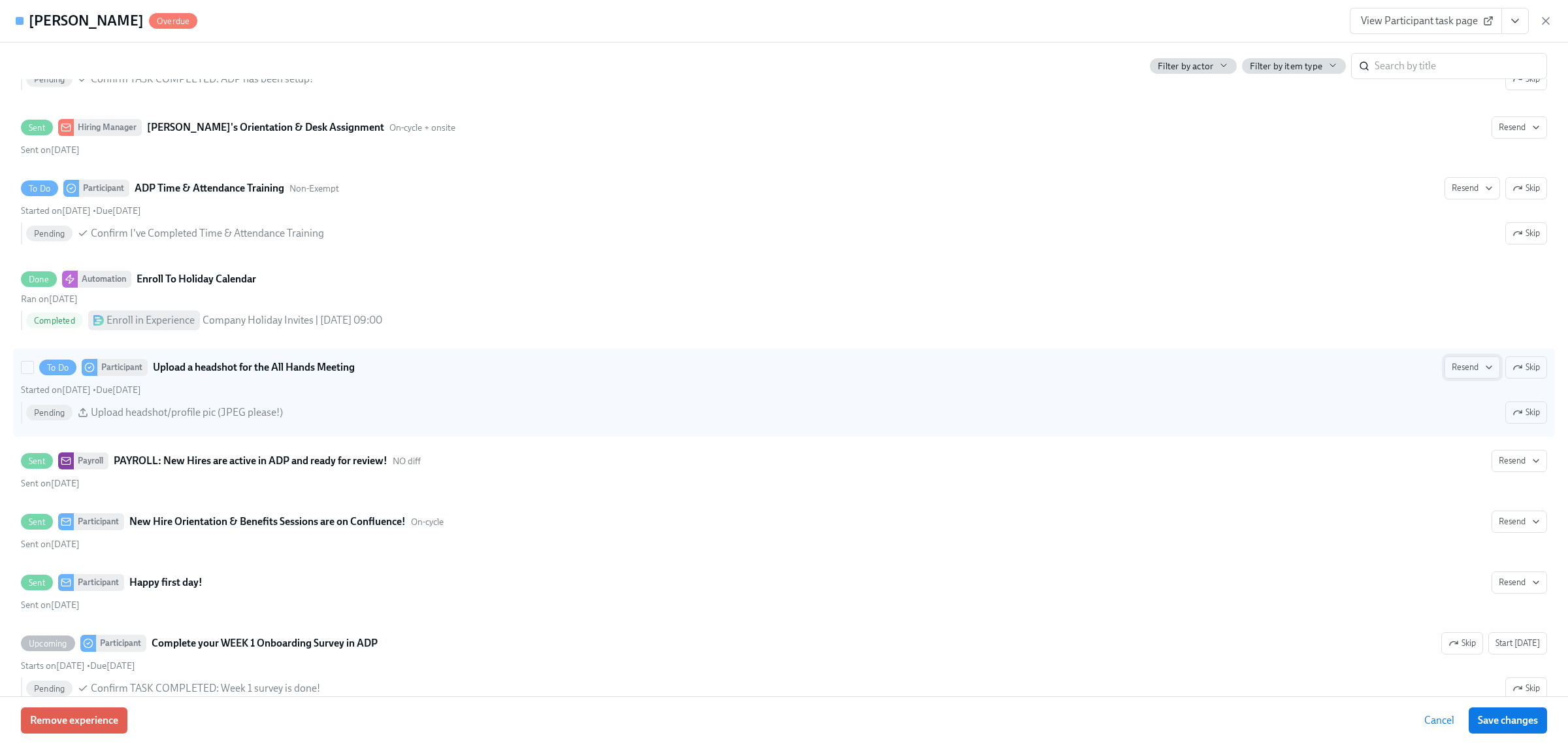
click at [1452, 373] on span "Resend" at bounding box center [1472, 367] width 41 height 13
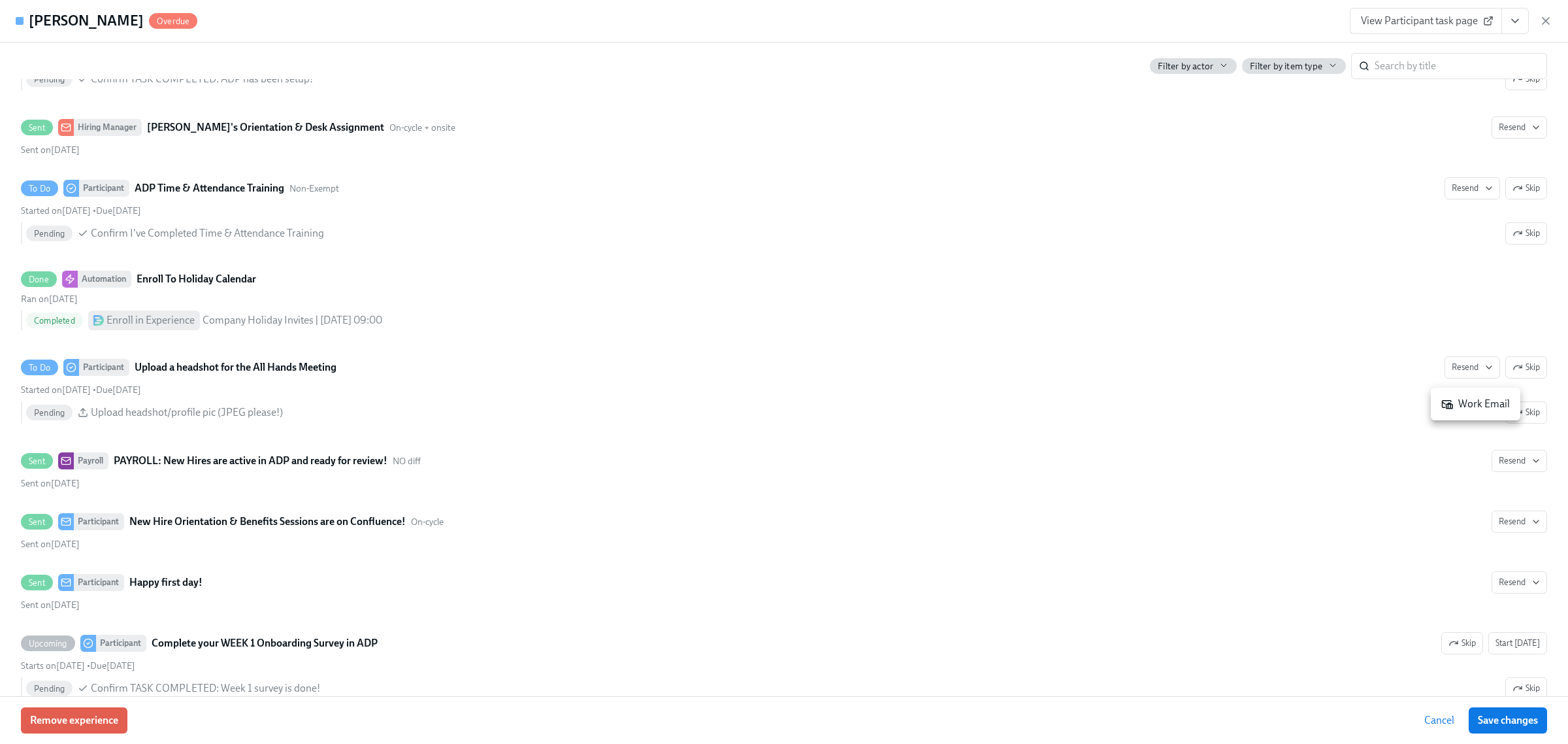
click at [1450, 403] on icon at bounding box center [1447, 404] width 11 height 7
click at [1488, 719] on span "Save changes" at bounding box center [1508, 721] width 60 height 13
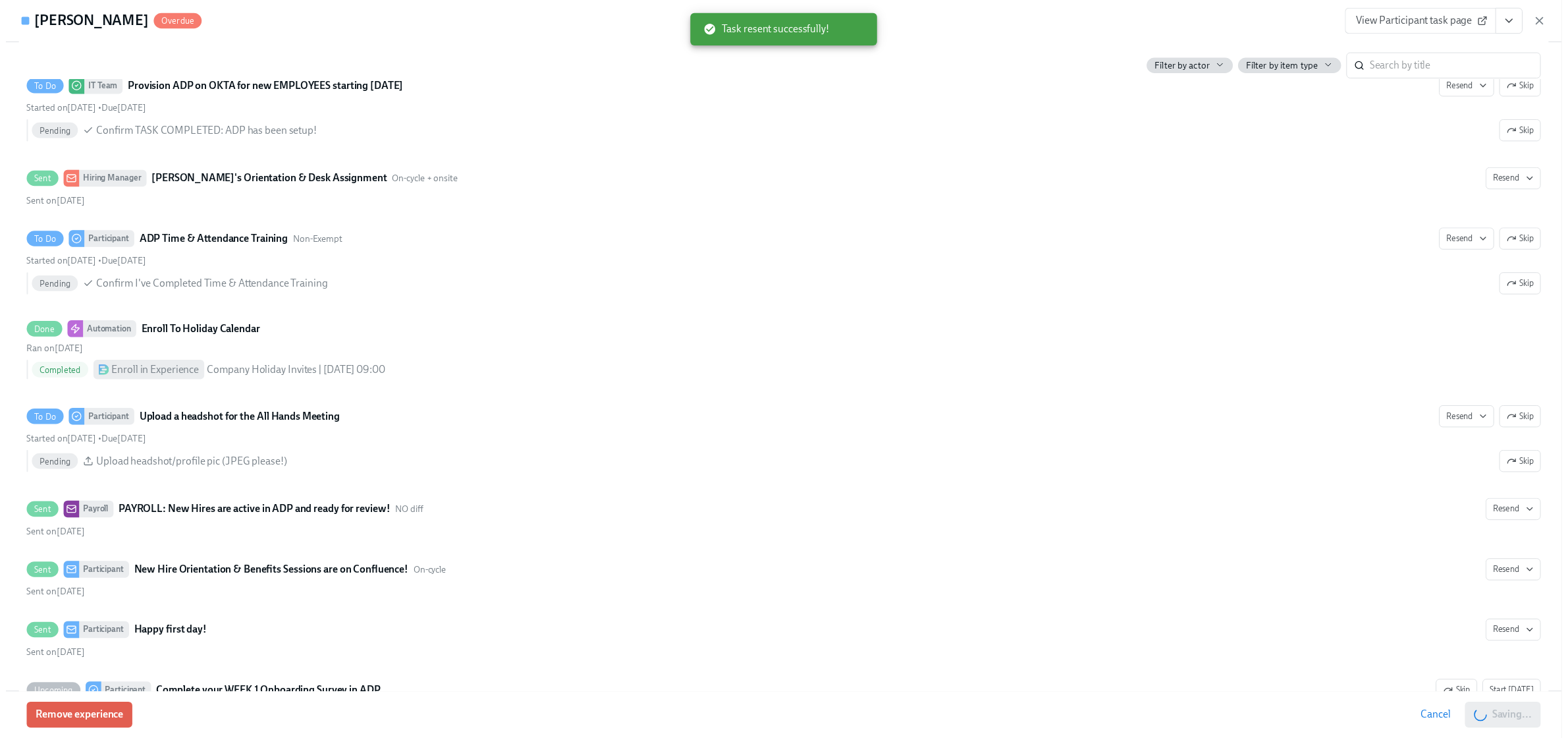
scroll to position [1893, 0]
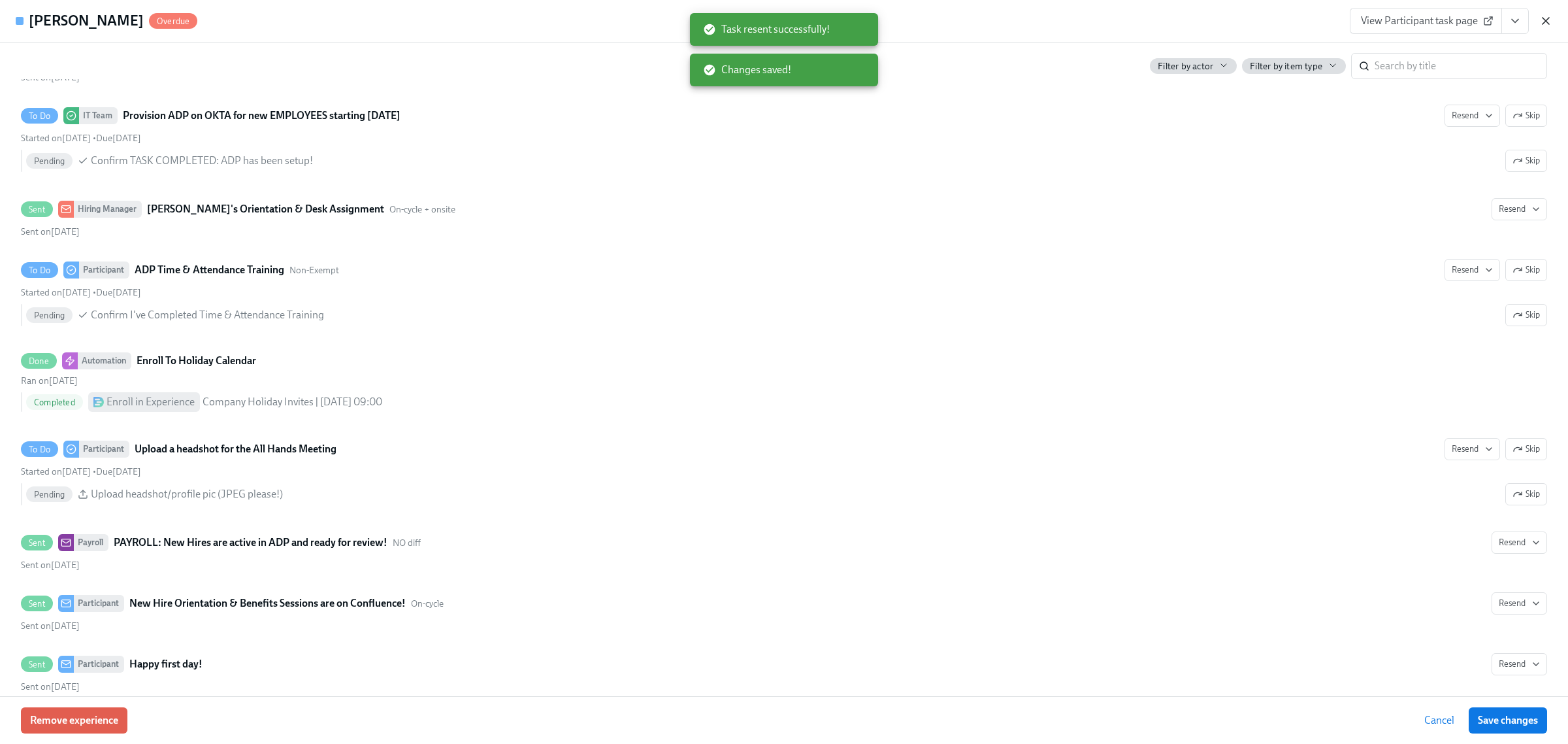
click at [1548, 17] on icon "button" at bounding box center [1546, 21] width 7 height 7
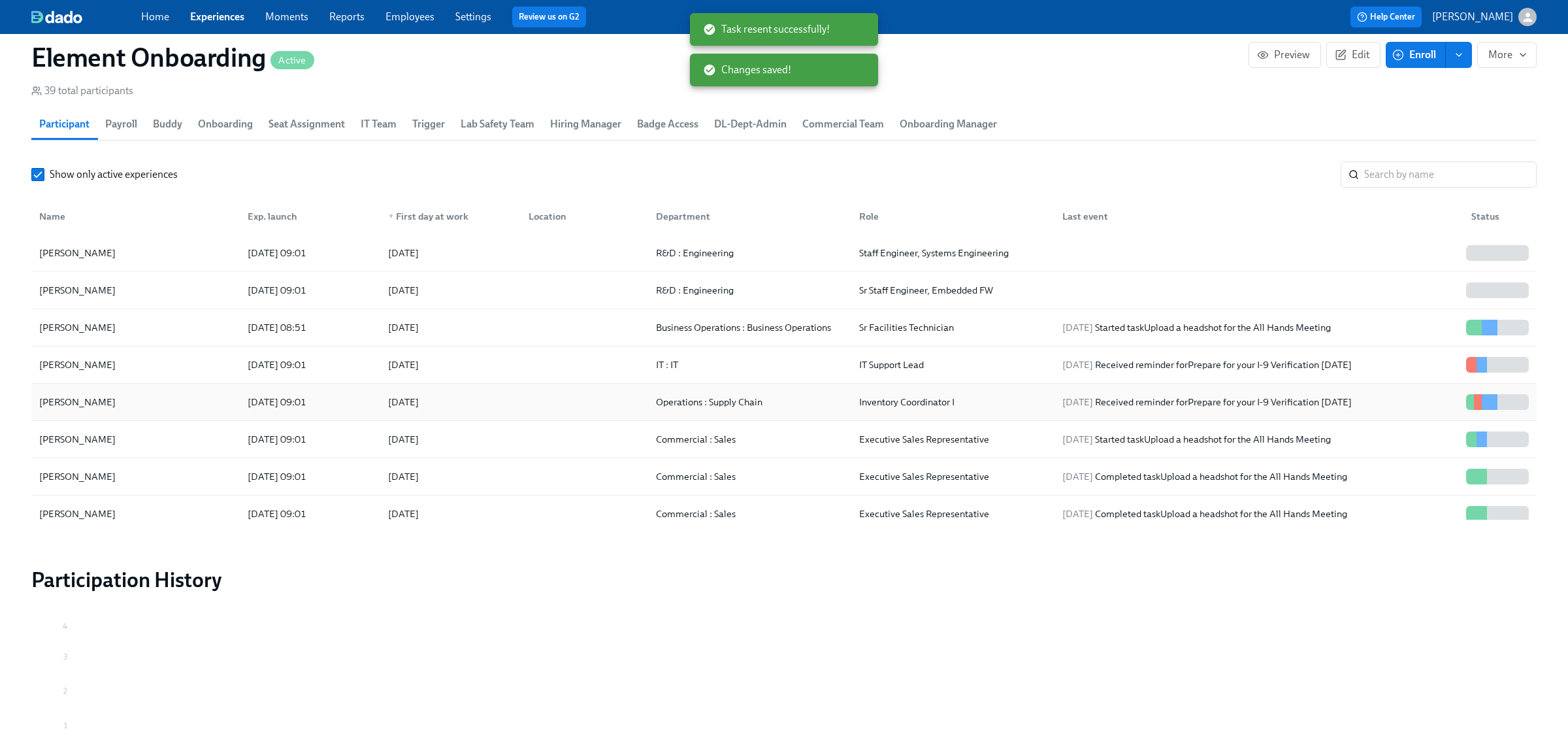
scroll to position [0, 19540]
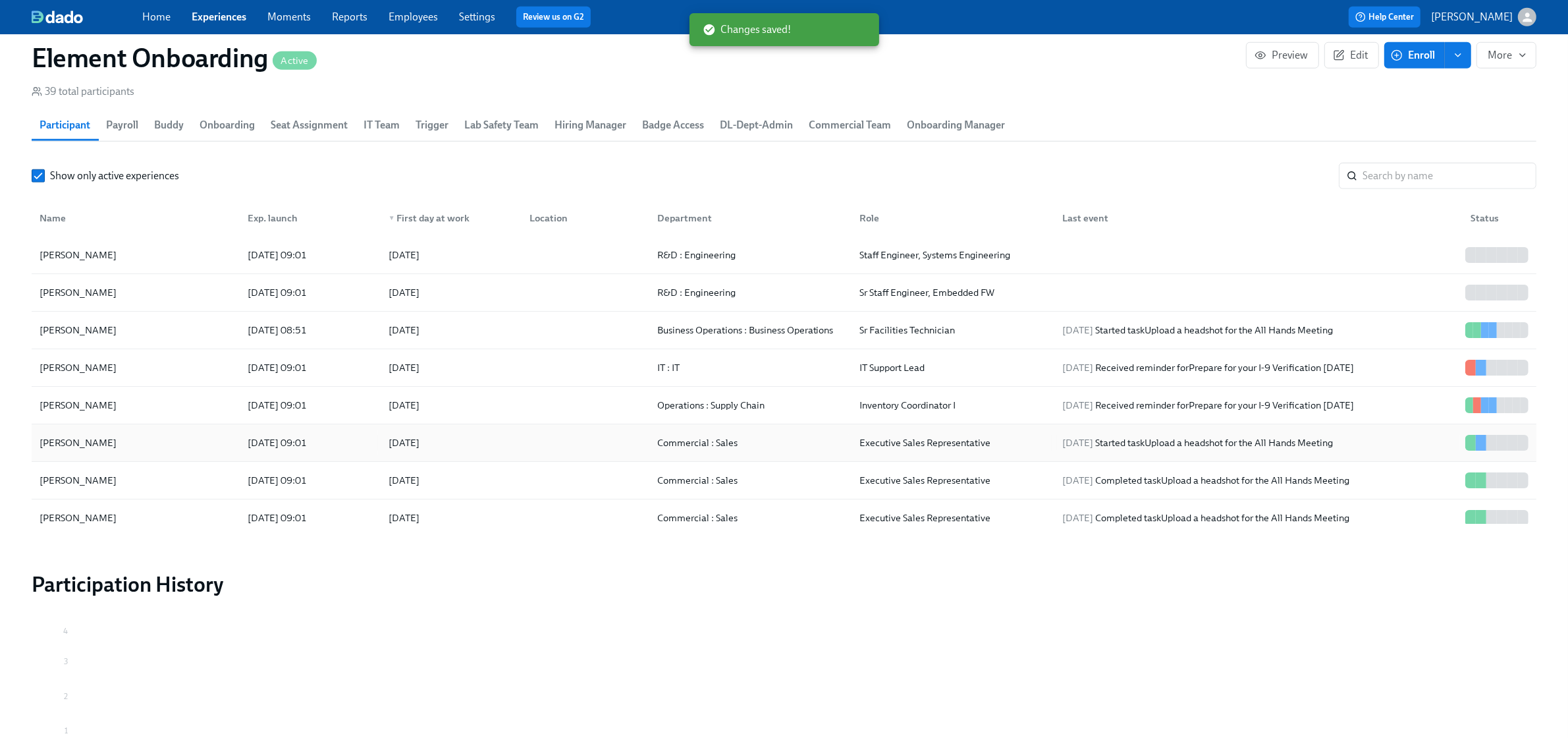
click at [147, 436] on div "[PERSON_NAME]" at bounding box center [136, 443] width 203 height 27
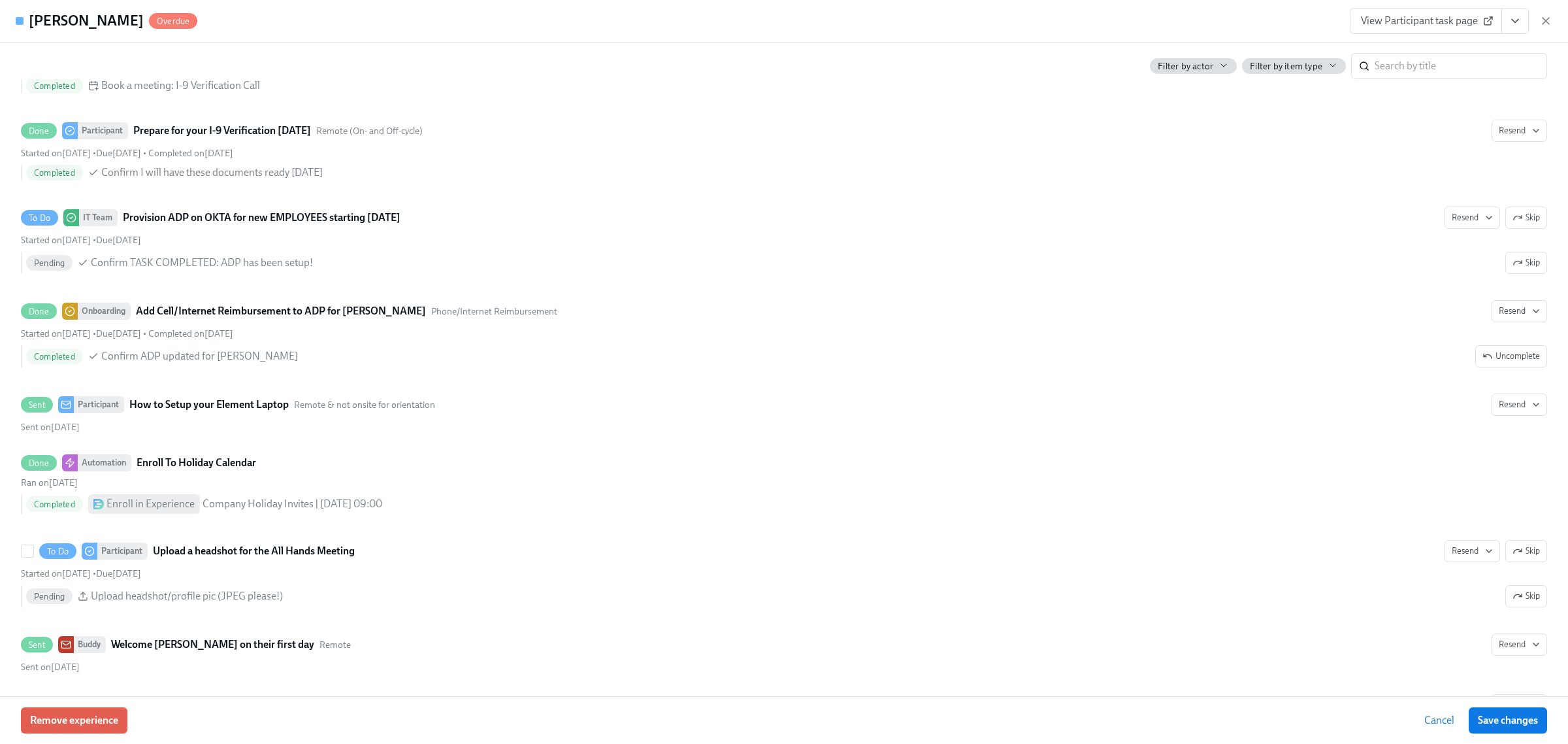
scroll to position [2206, 0]
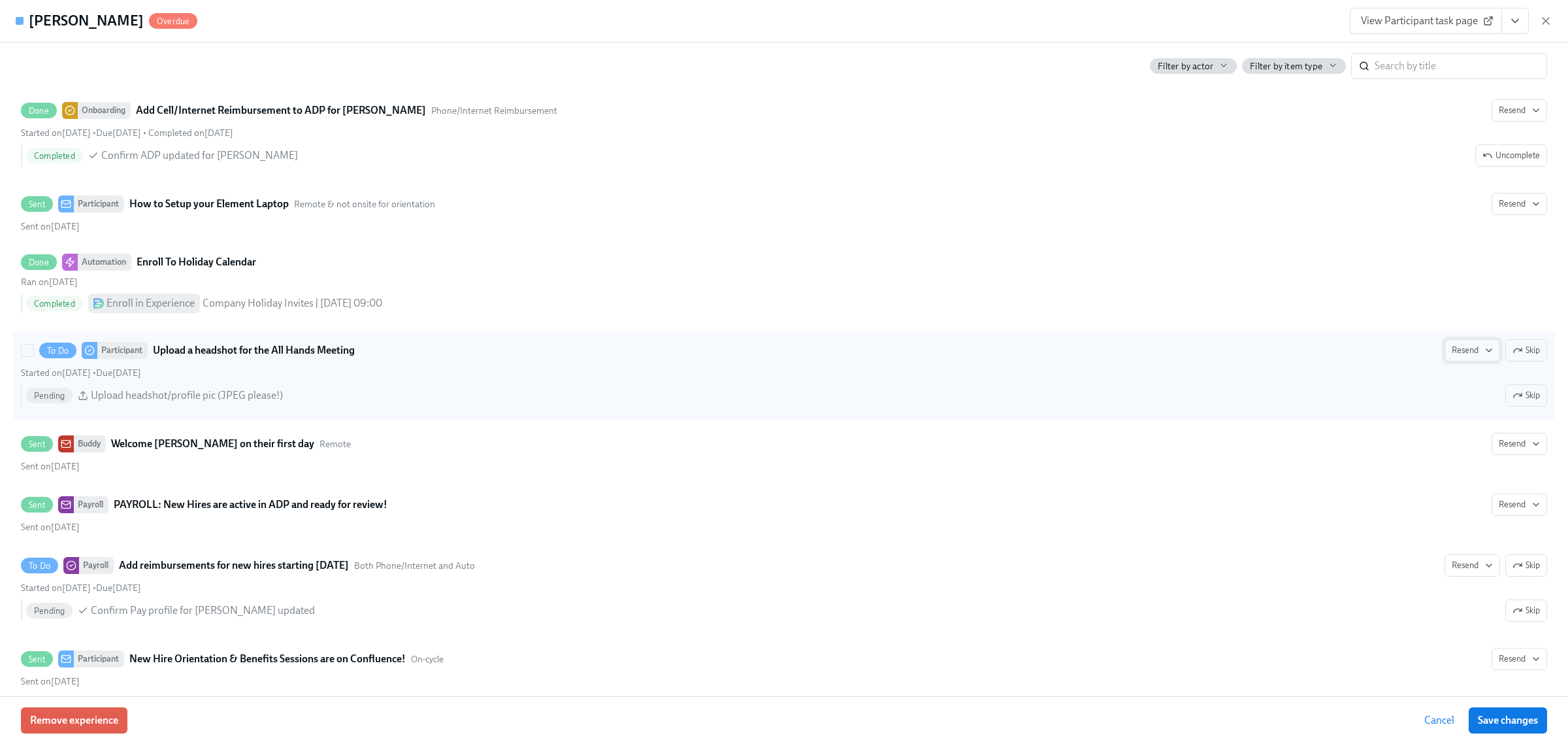
click at [1465, 354] on span "Resend" at bounding box center [1472, 351] width 41 height 13
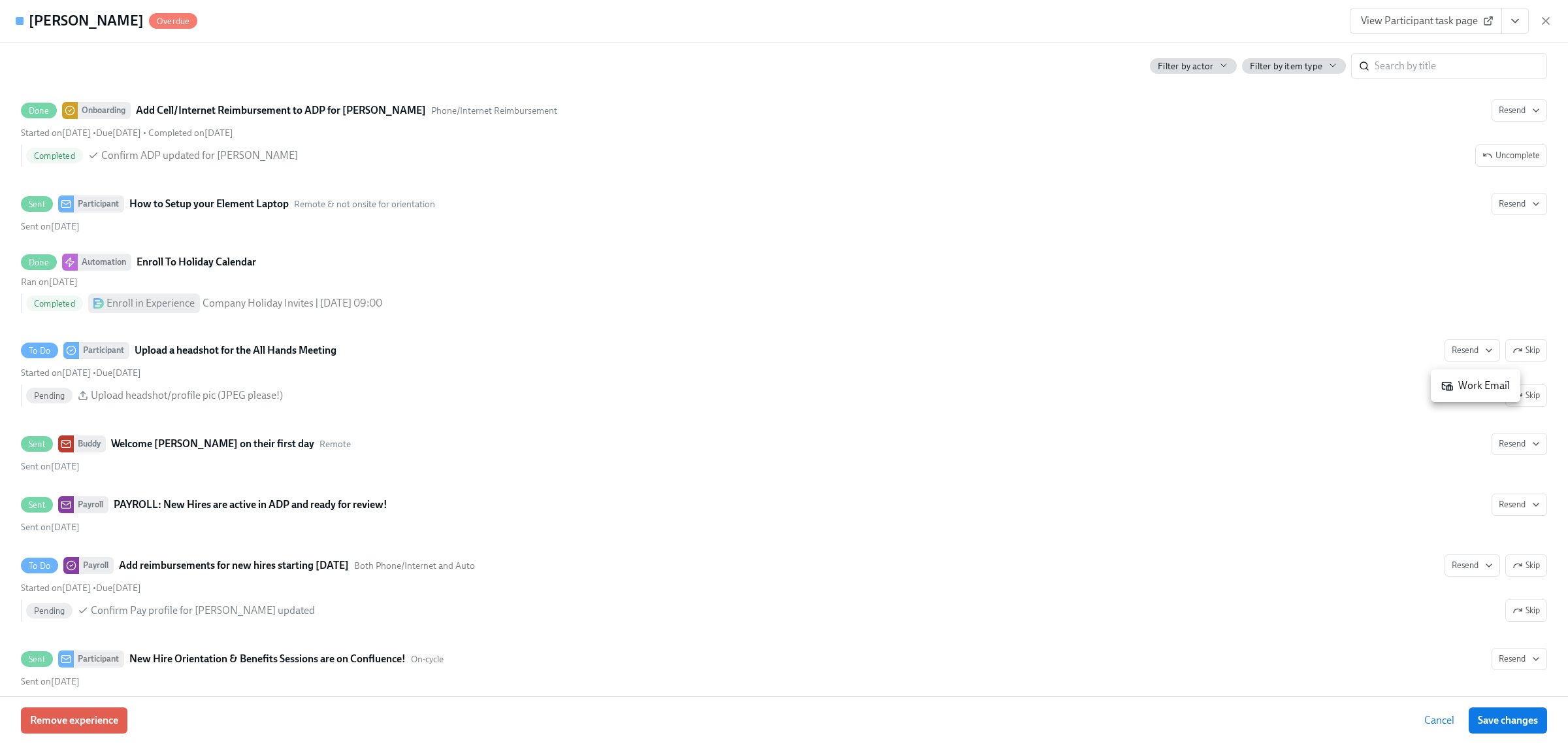
click at [1437, 388] on li "Work Email" at bounding box center [1475, 385] width 89 height 22
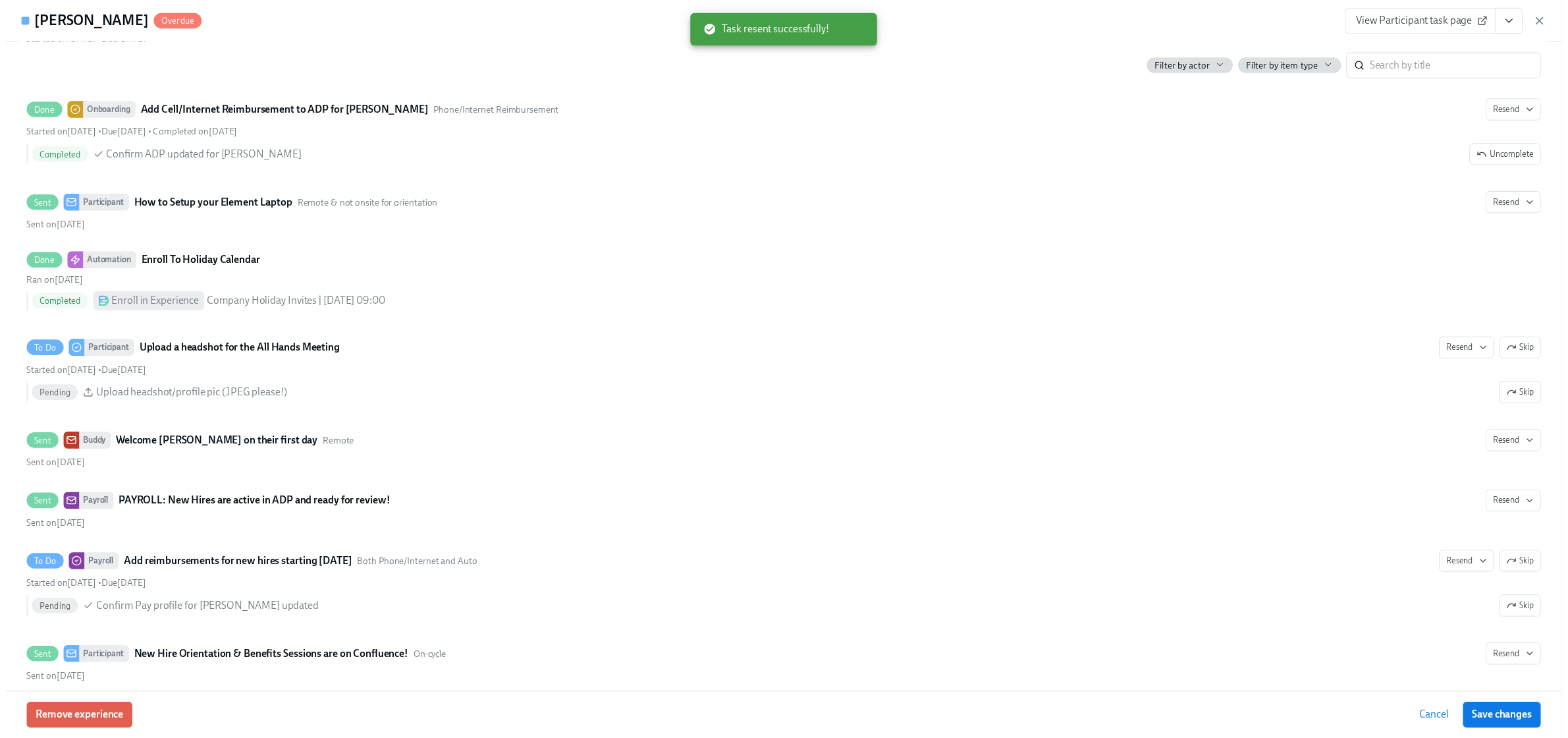
scroll to position [0, 19708]
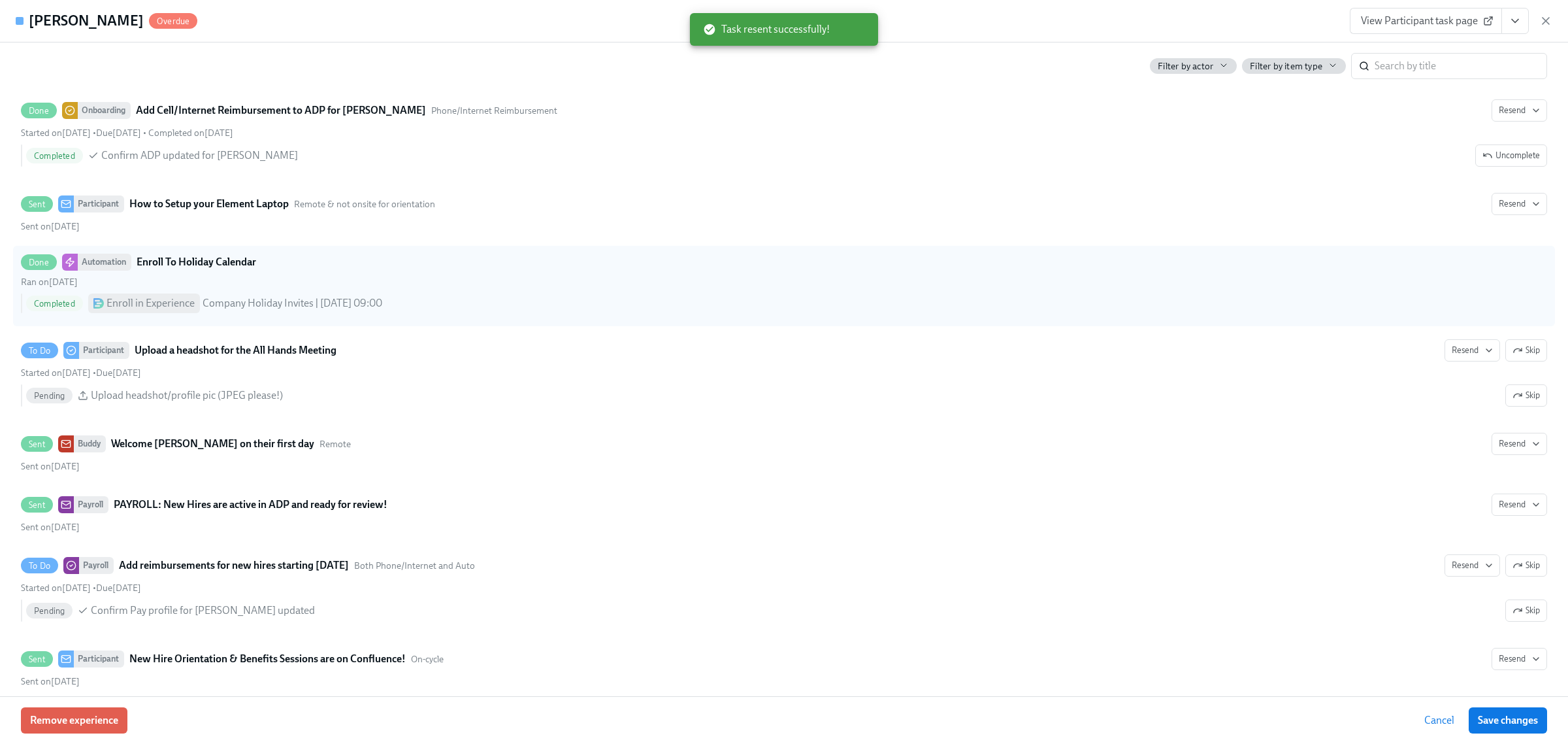
drag, startPoint x: 1507, startPoint y: 720, endPoint x: 939, endPoint y: 279, distance: 719.1
click at [1507, 720] on span "Save changes" at bounding box center [1508, 721] width 60 height 13
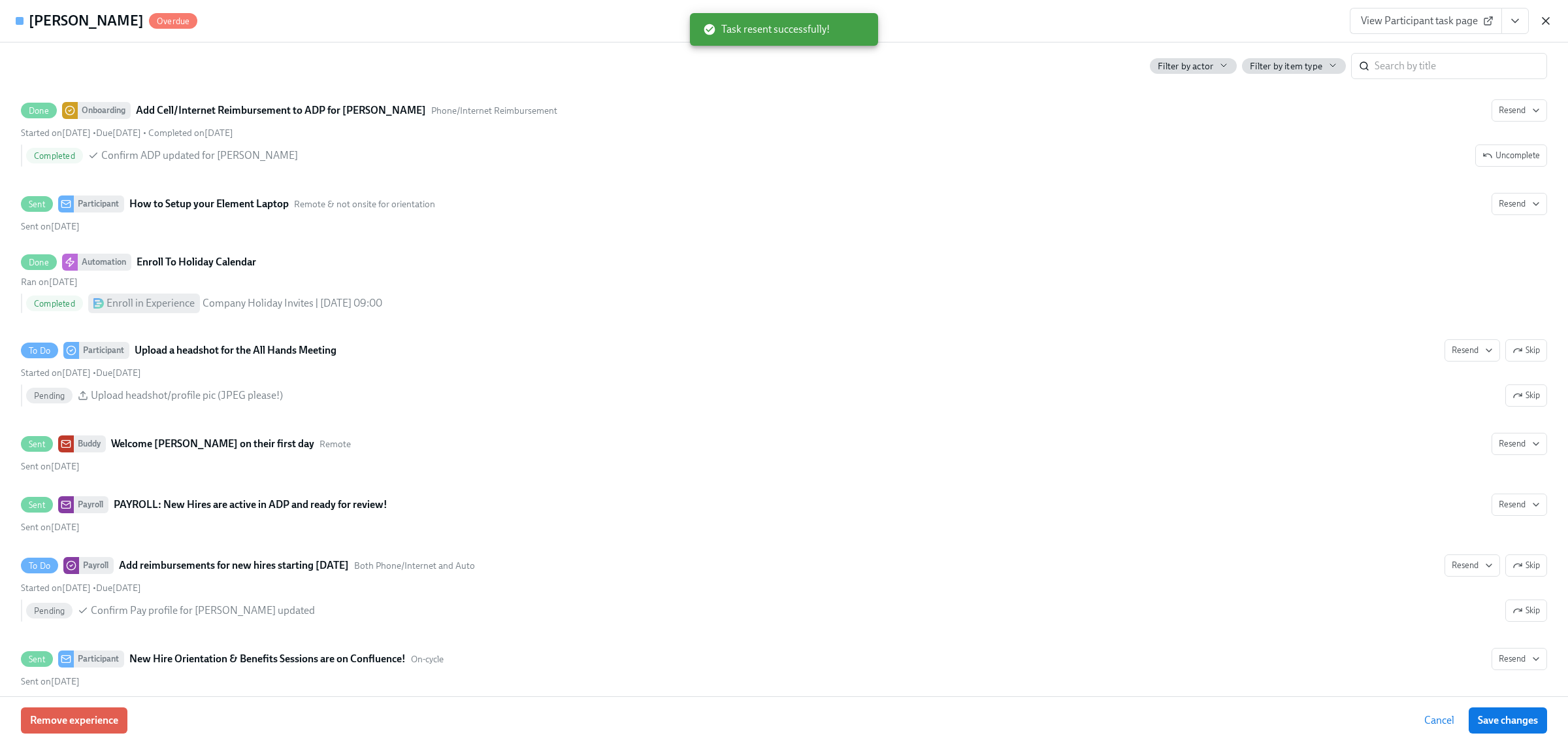
click at [1546, 17] on icon "button" at bounding box center [1546, 21] width 13 height 13
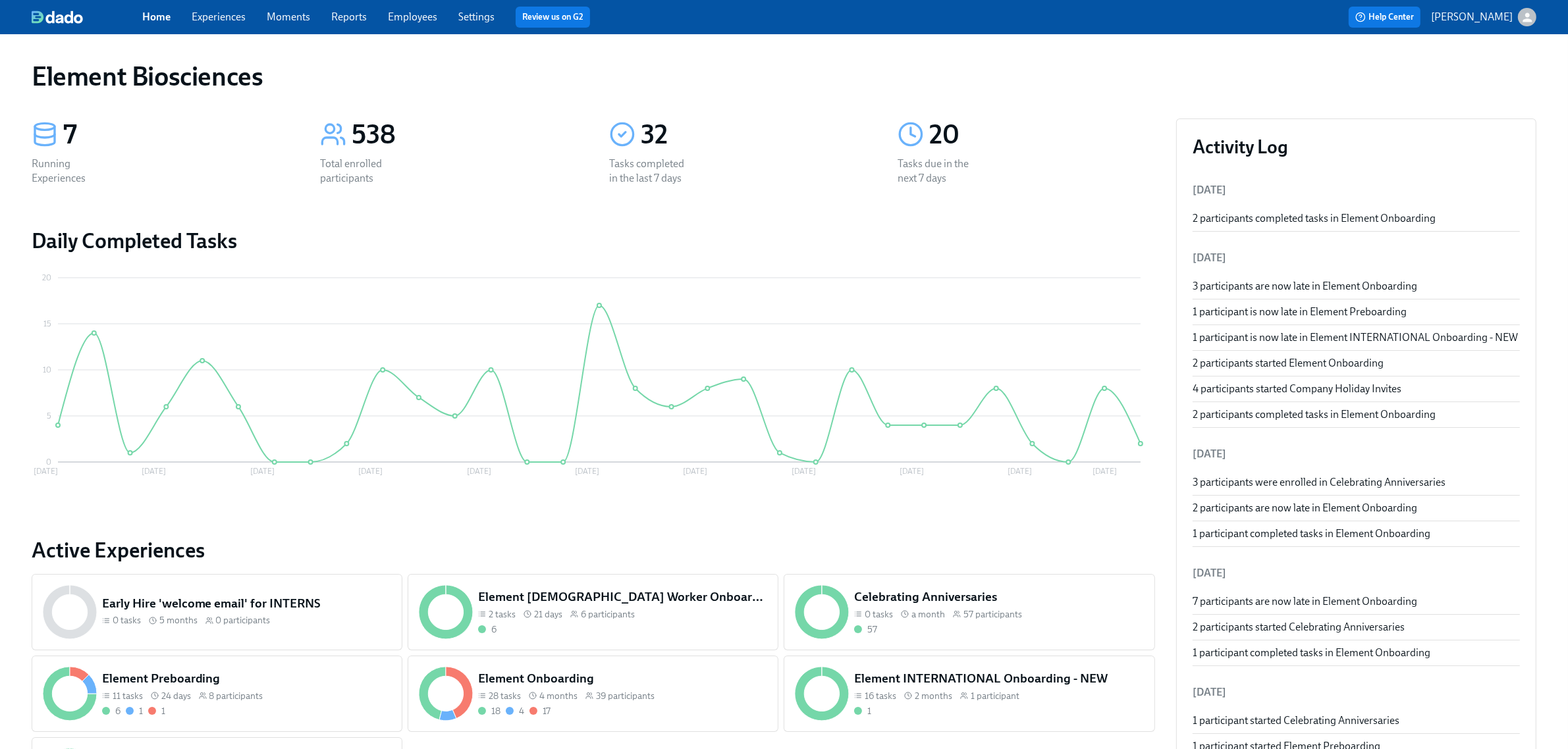
click at [219, 23] on span "Experiences" at bounding box center [218, 17] width 54 height 14
click at [229, 18] on link "Experiences" at bounding box center [218, 17] width 54 height 12
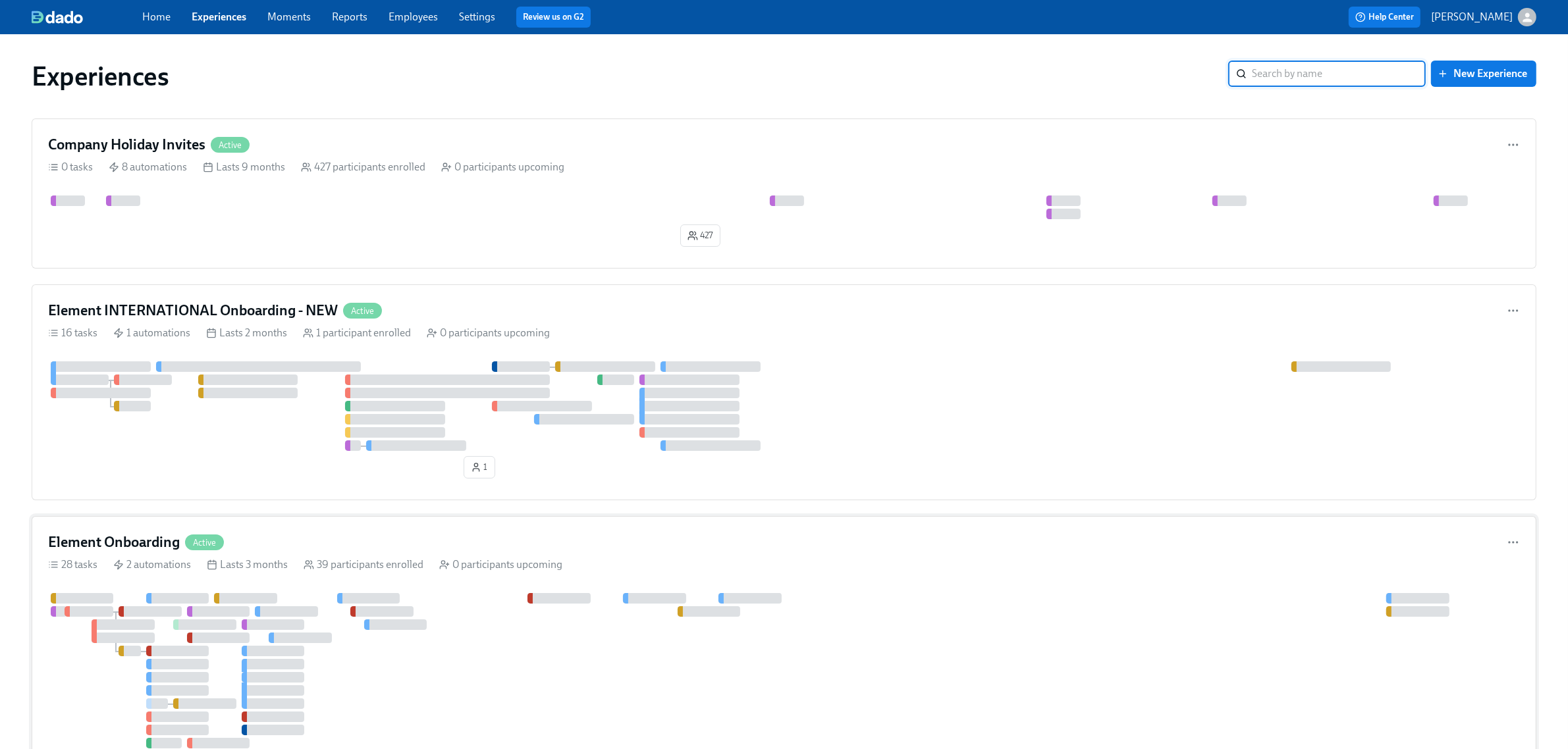
click at [524, 559] on div "Element Onboarding Active 28 tasks 2 automations Lasts 3 months 39 participants…" at bounding box center [784, 709] width 1505 height 387
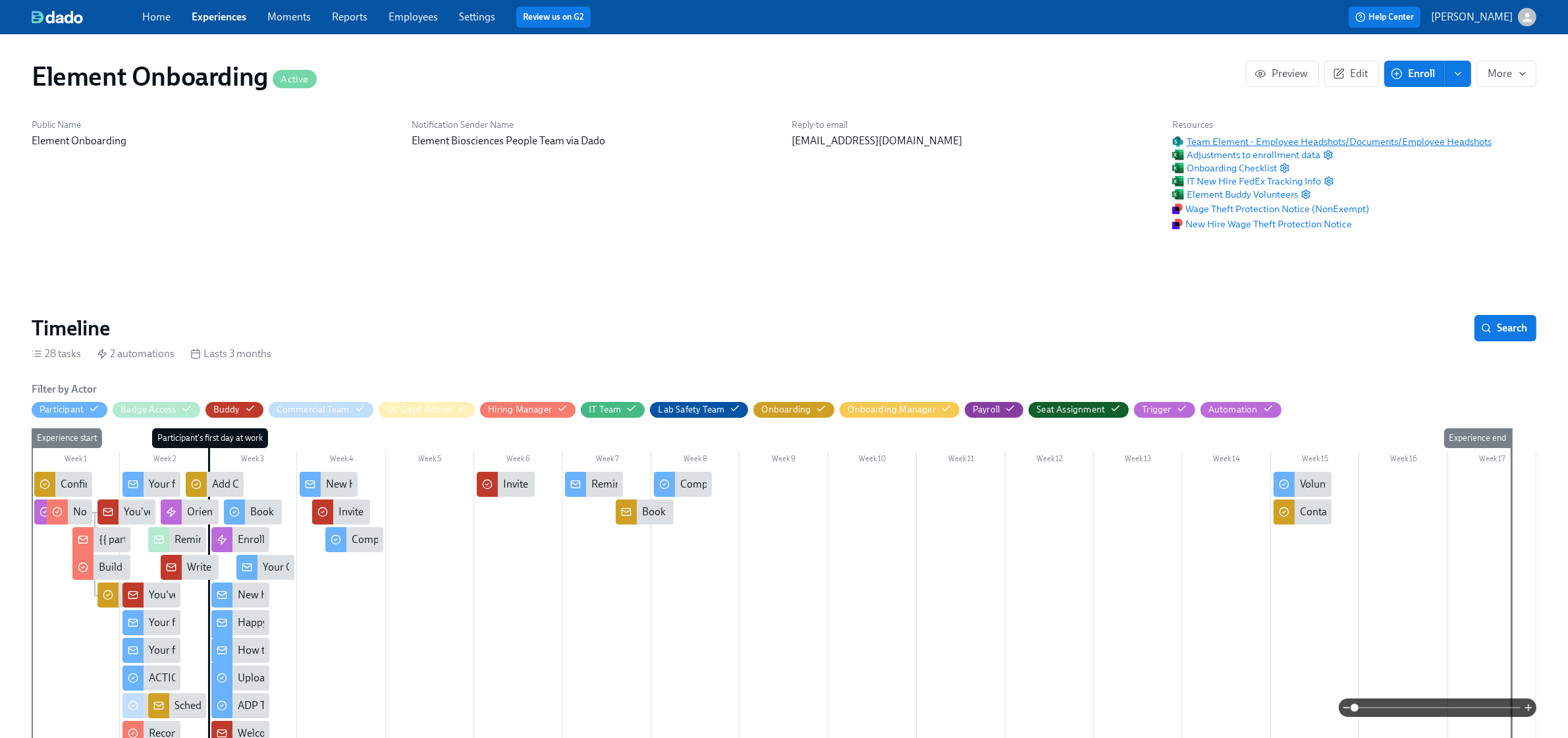
scroll to position [0, 15808]
click at [1245, 142] on span "Team Element - Employee Headshots/Documents/Employee Headshots" at bounding box center [1332, 142] width 320 height 13
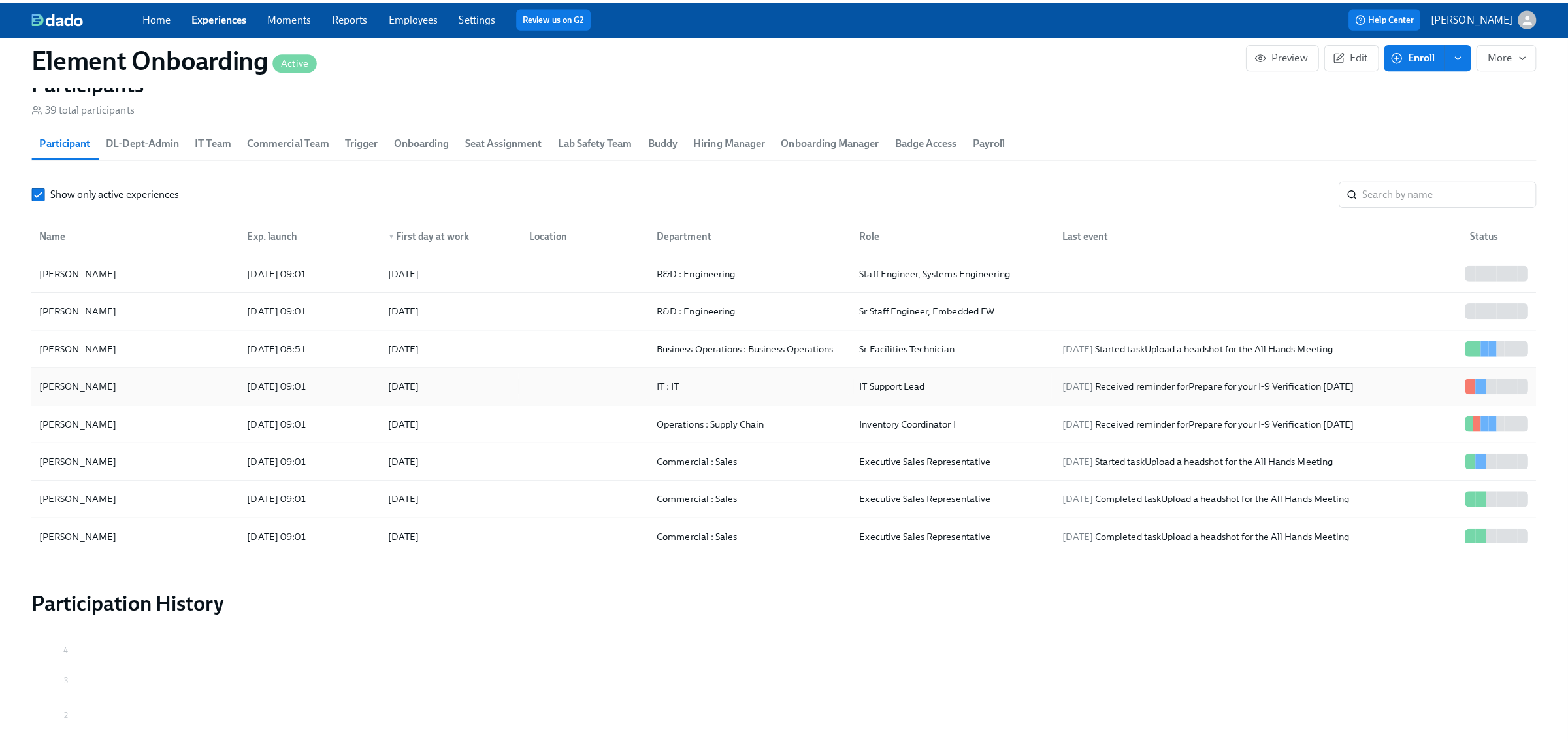
scroll to position [1552, 0]
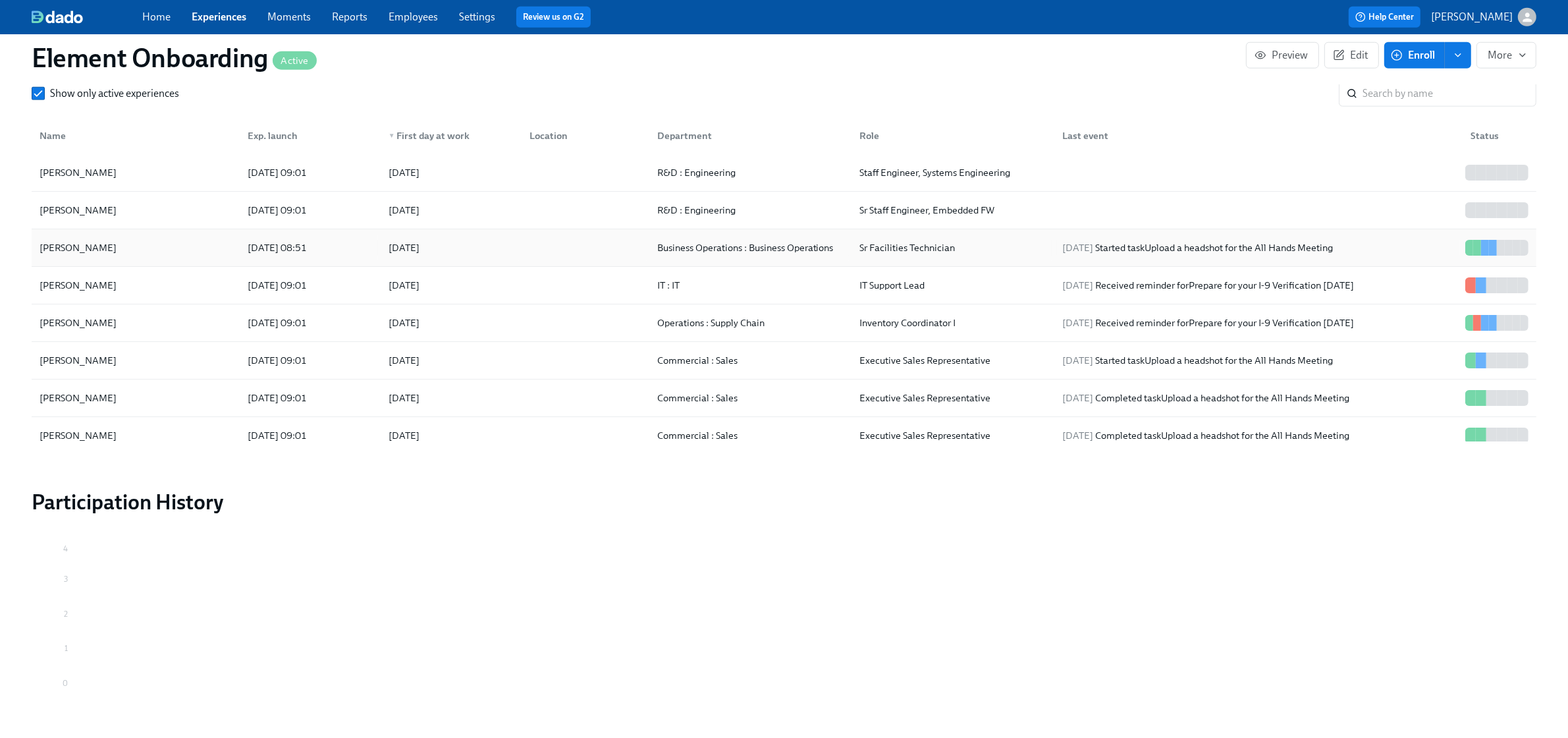
click at [209, 247] on div "[PERSON_NAME]" at bounding box center [136, 248] width 203 height 27
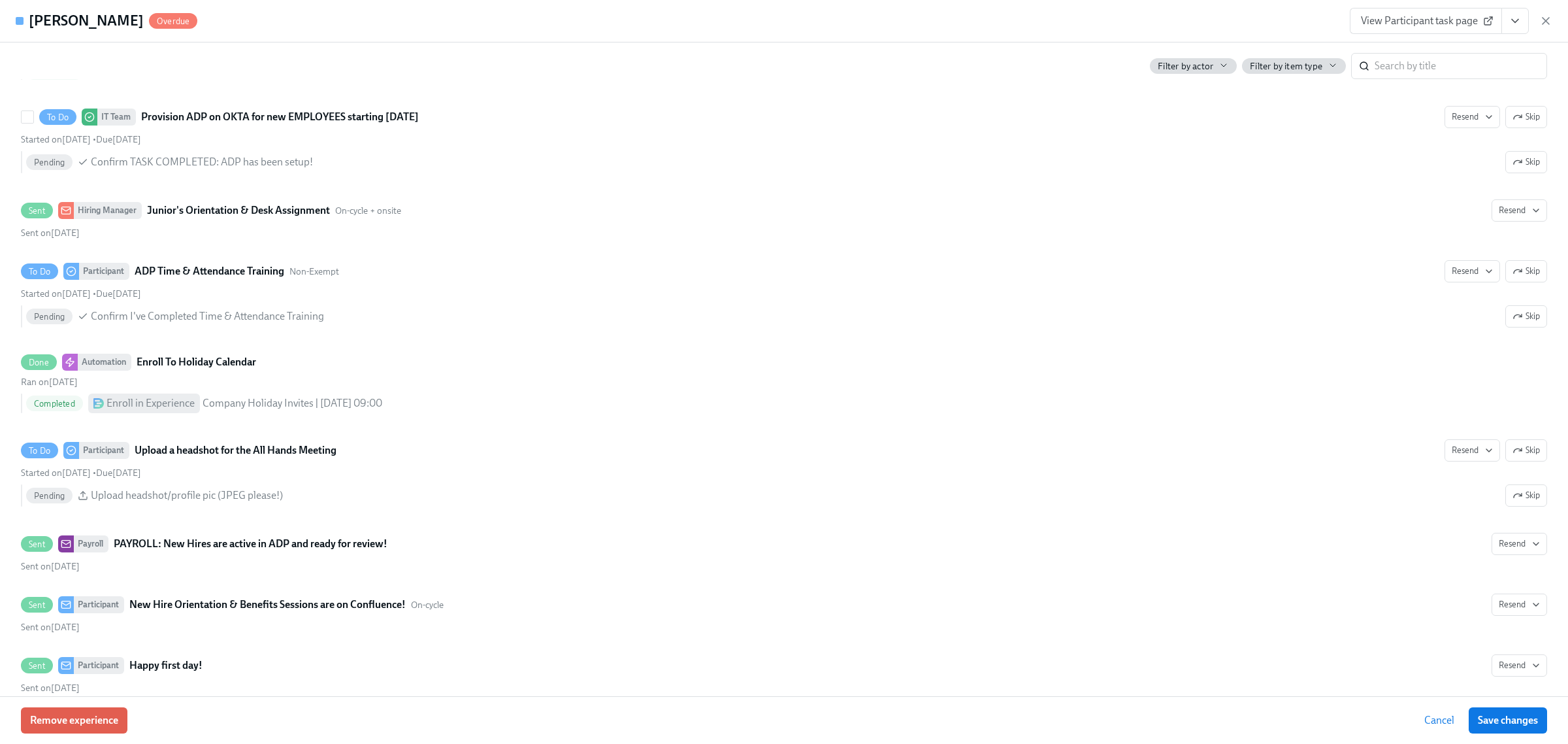
scroll to position [1798, 0]
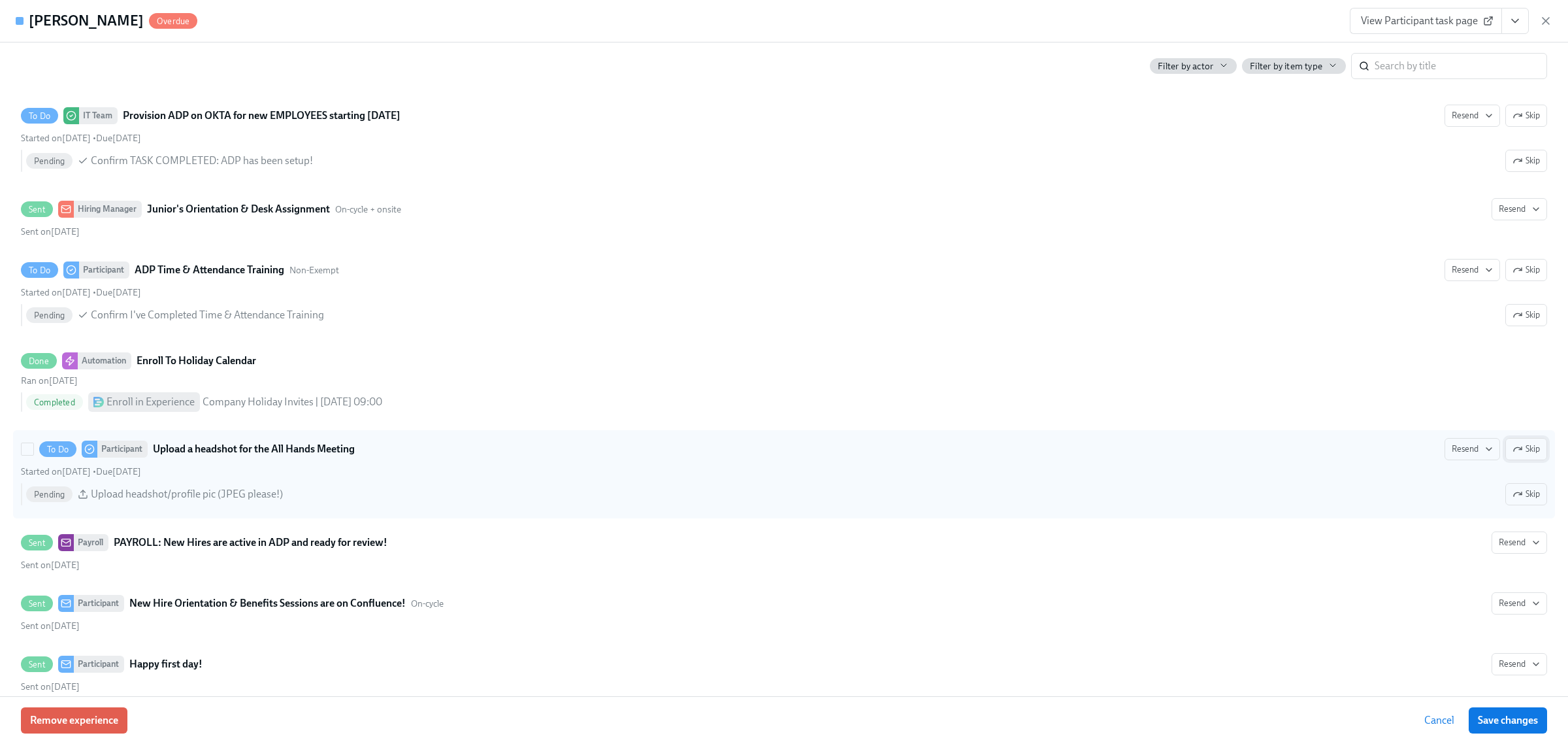
click at [1516, 455] on span "Skip" at bounding box center [1526, 449] width 27 height 13
click at [1491, 717] on span "Save changes" at bounding box center [1508, 721] width 60 height 13
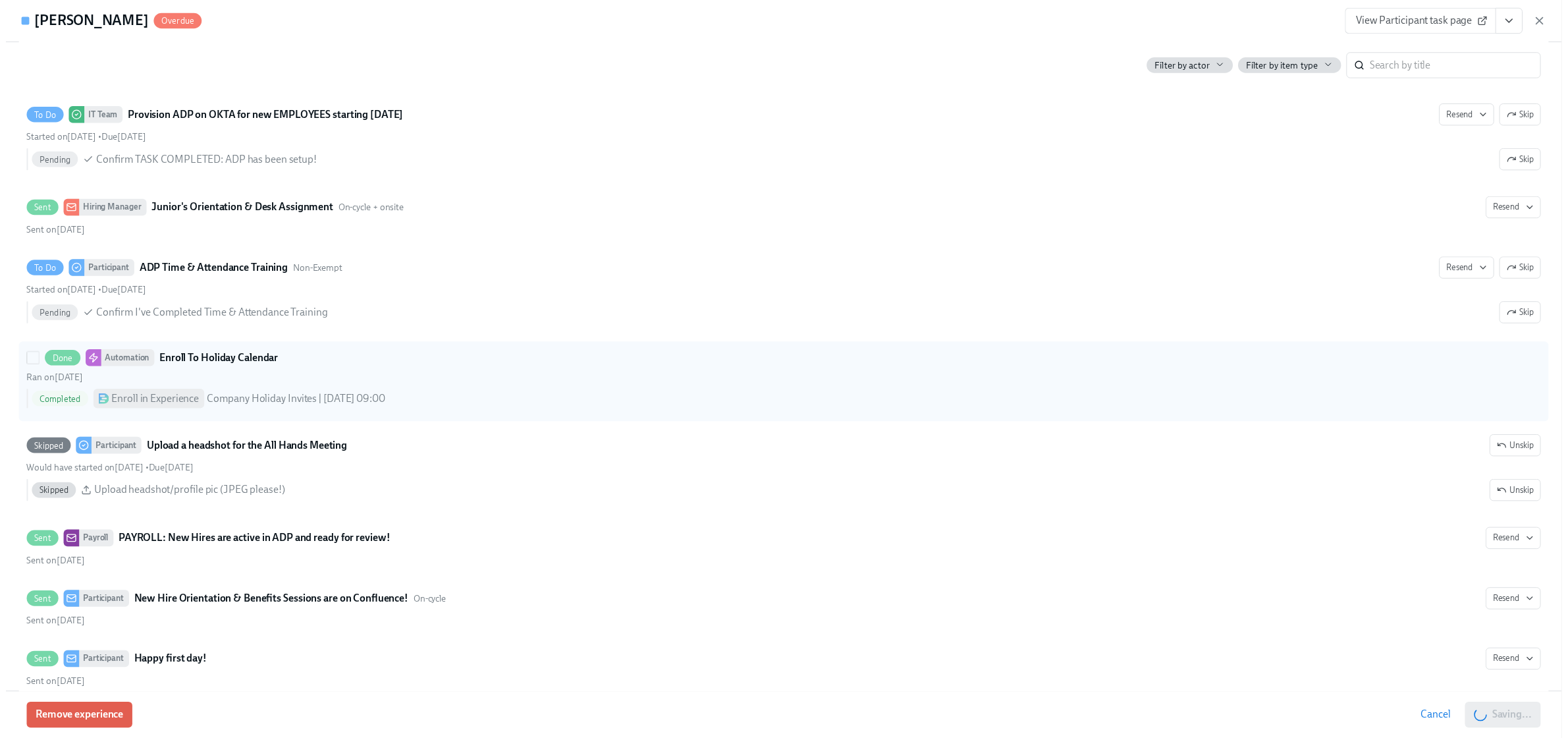
scroll to position [0, 19708]
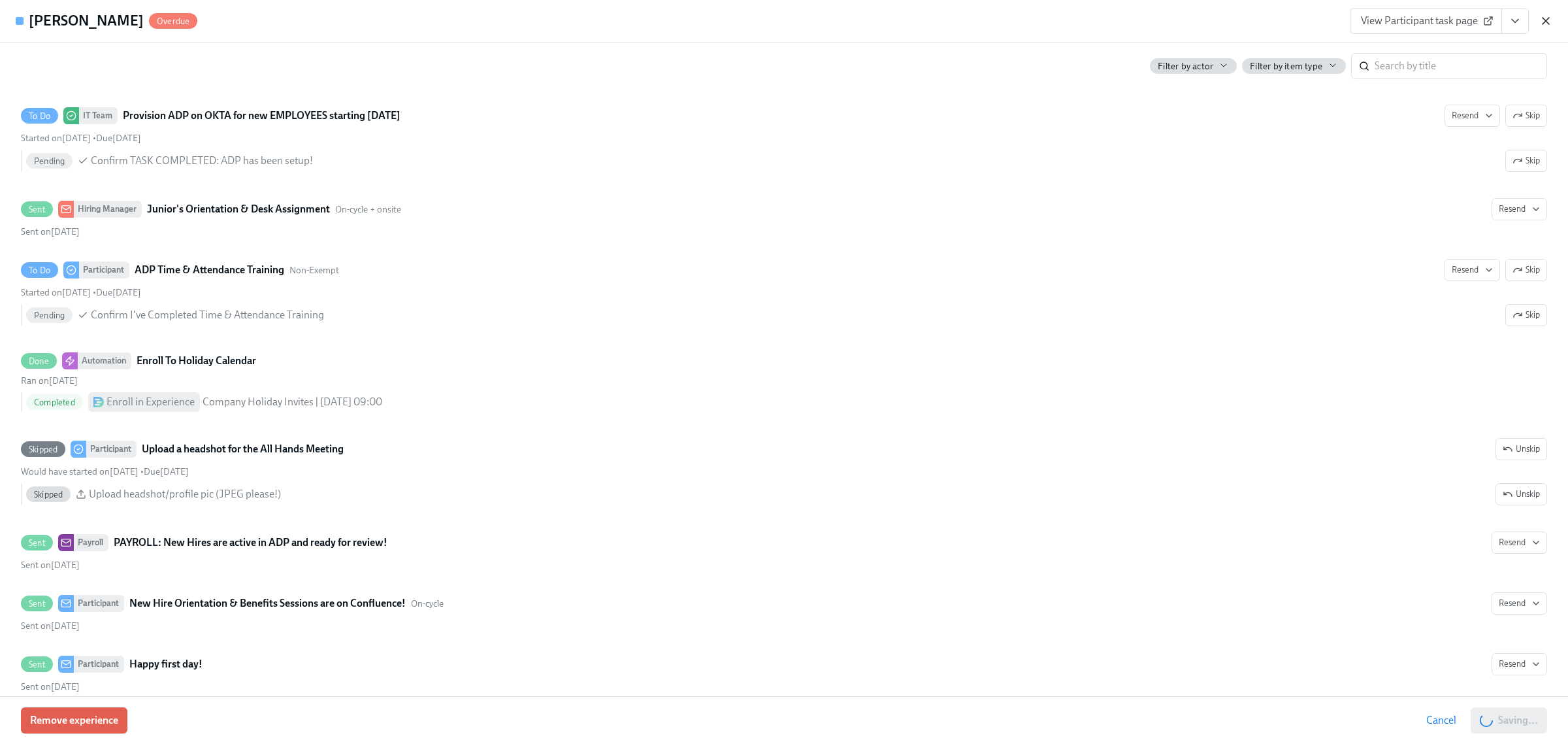
click at [1544, 23] on icon "button" at bounding box center [1546, 21] width 13 height 13
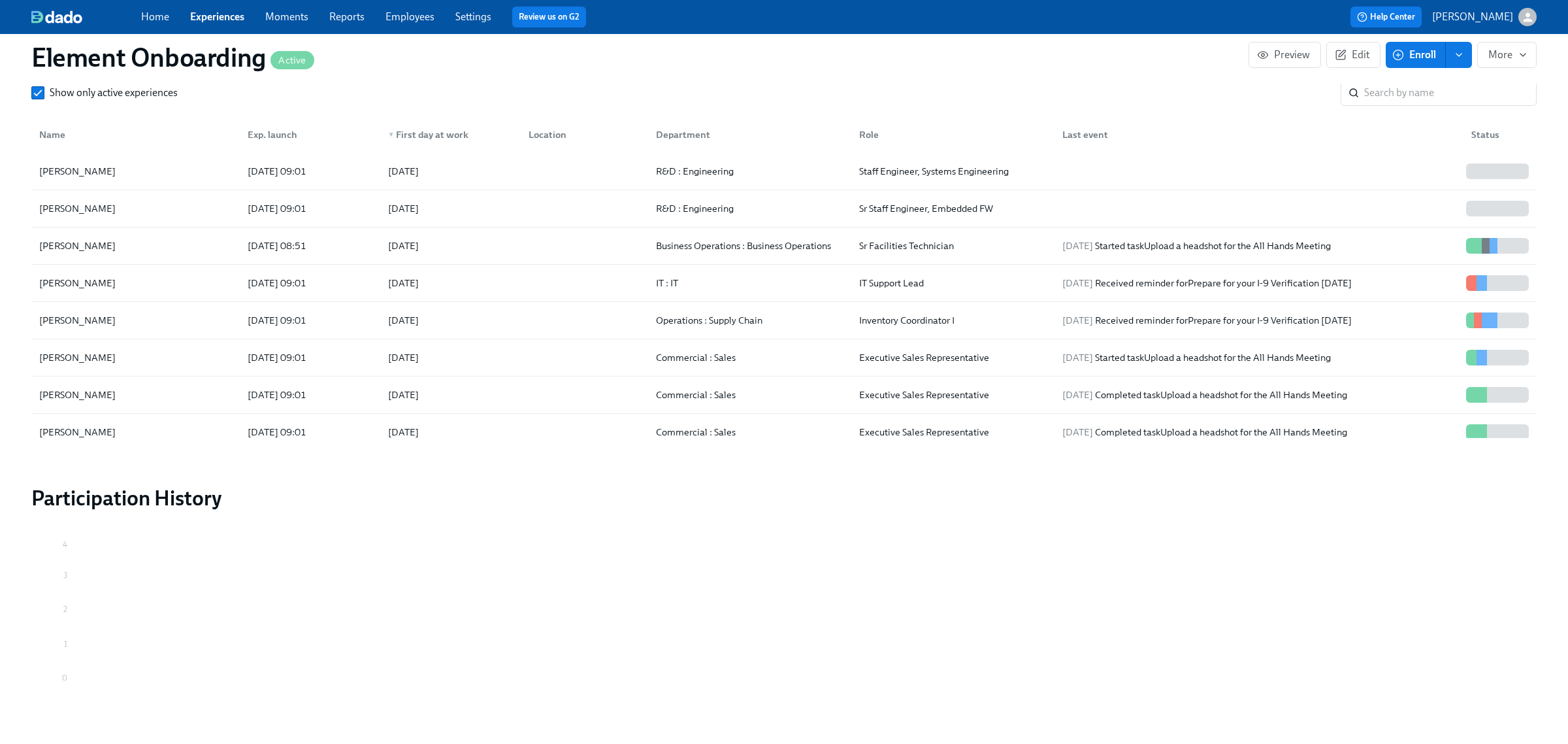
scroll to position [0, 19540]
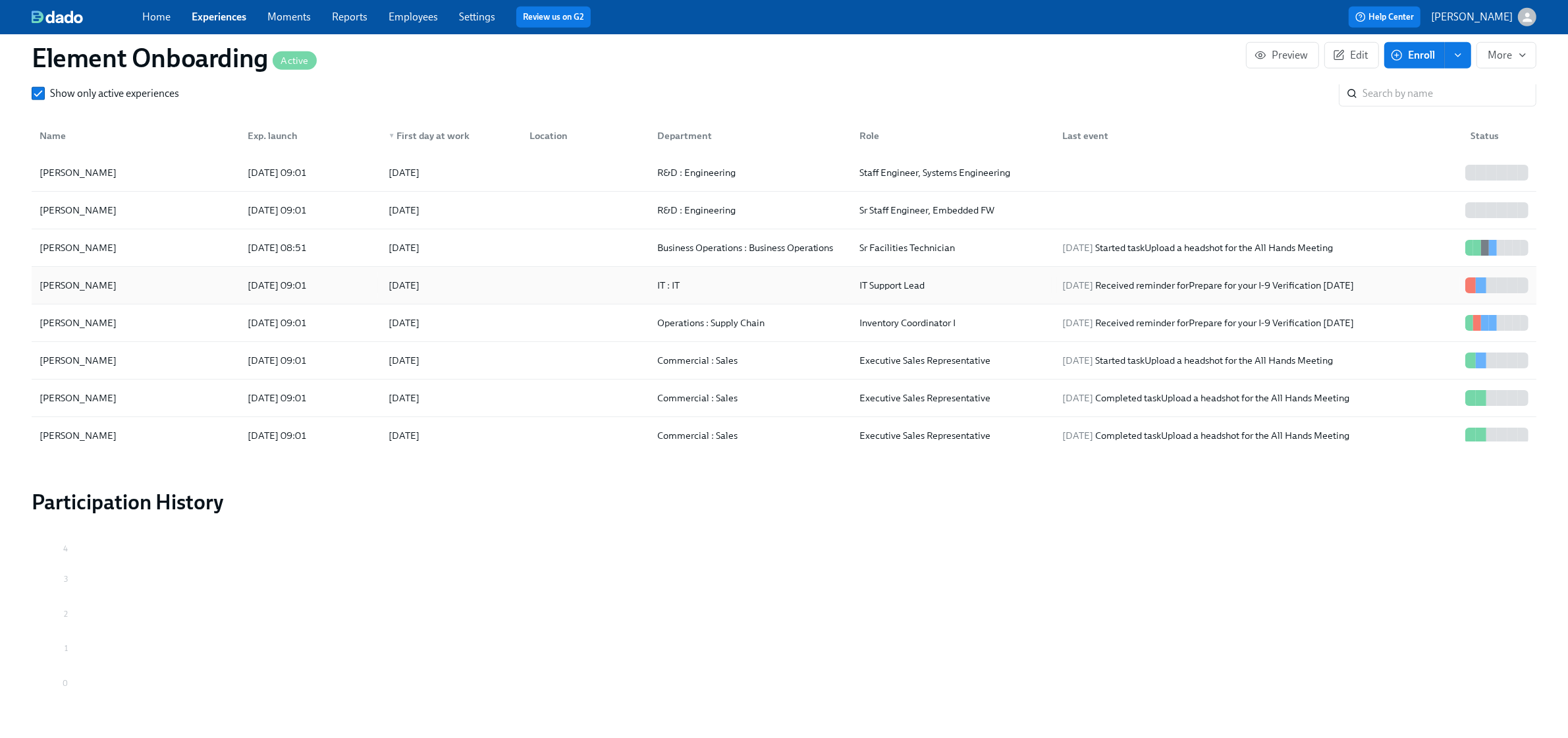
click at [159, 275] on div "[PERSON_NAME]" at bounding box center [136, 286] width 203 height 27
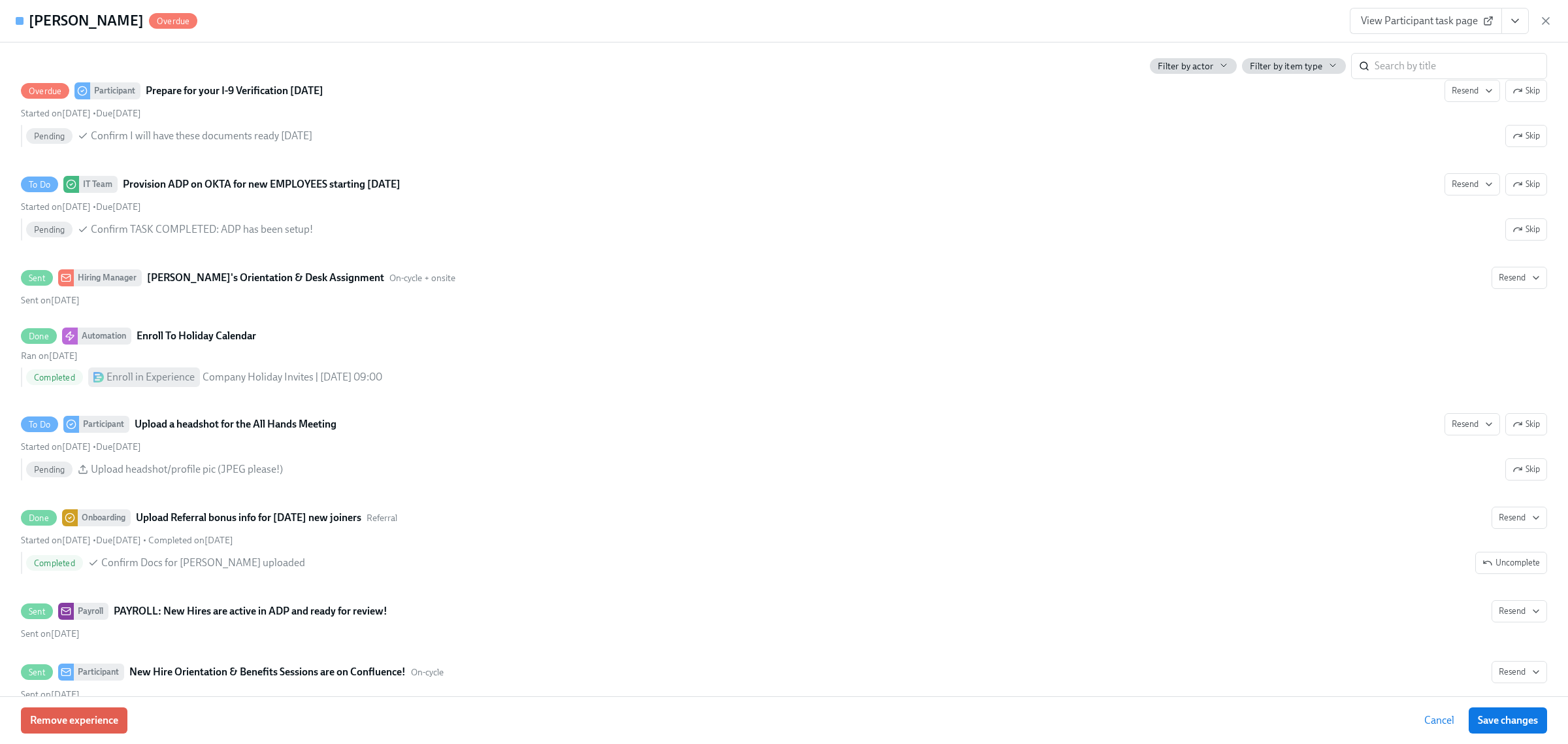
scroll to position [1634, 0]
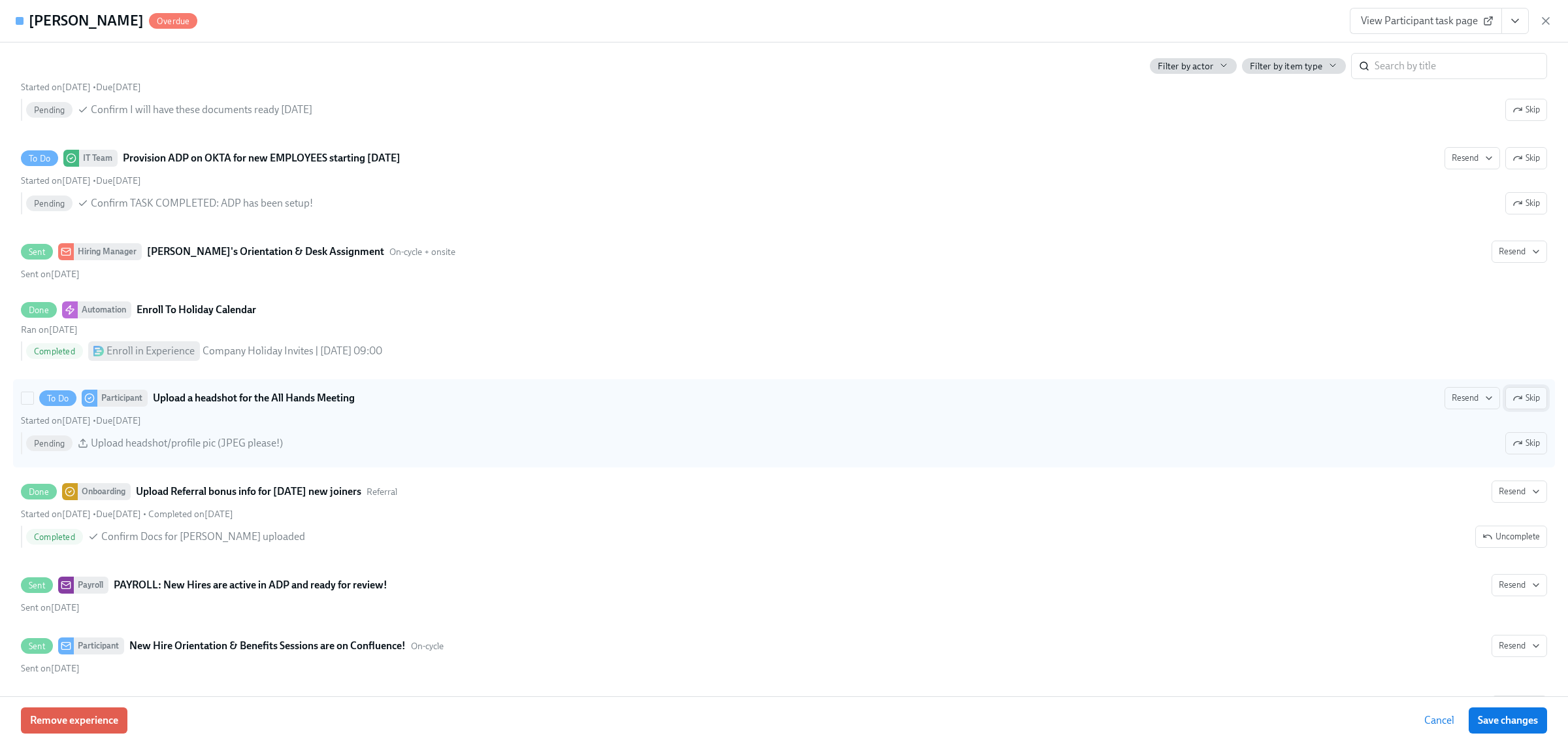
click at [1513, 403] on icon "button" at bounding box center [1518, 398] width 11 height 11
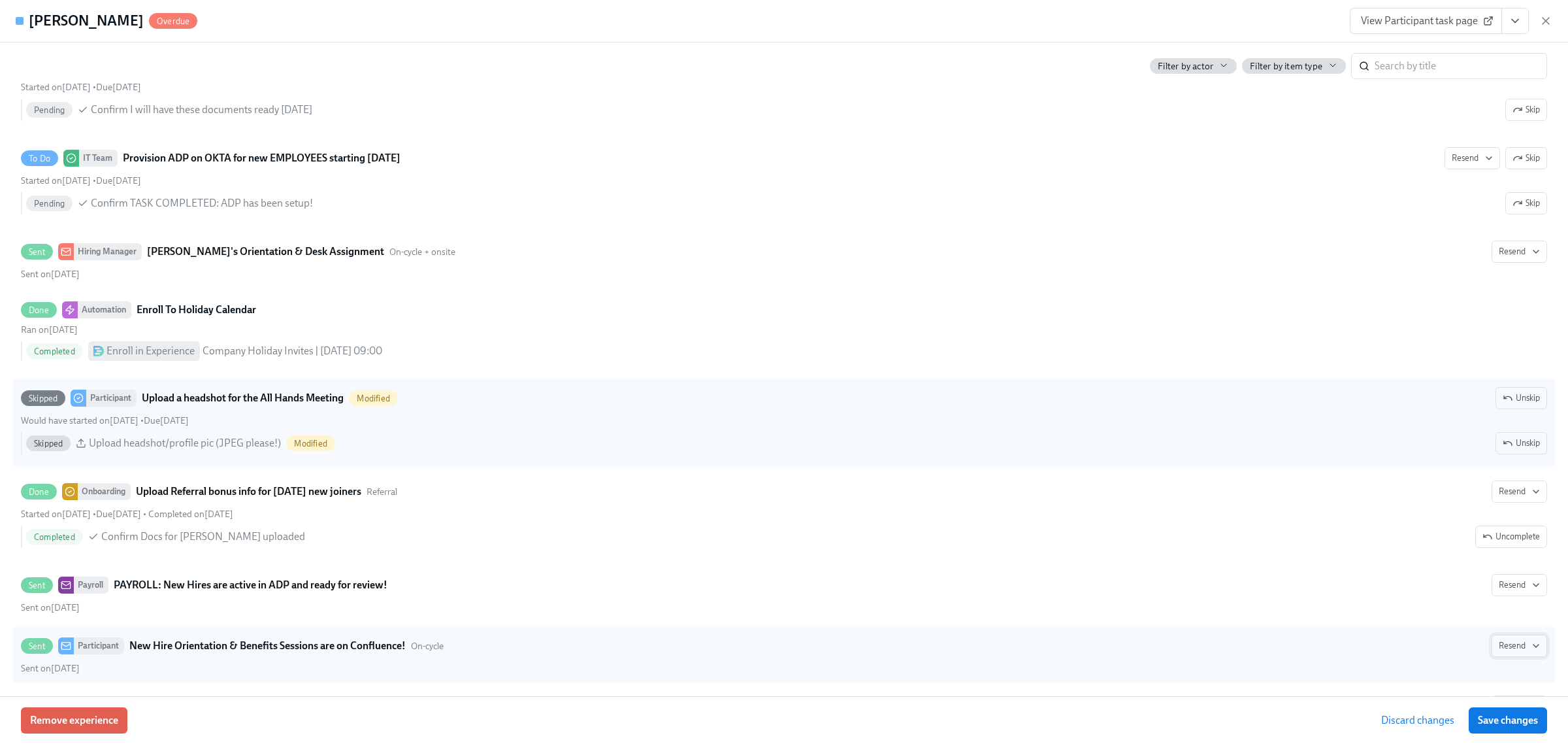
drag, startPoint x: 1511, startPoint y: 721, endPoint x: 1504, endPoint y: 664, distance: 57.4
click at [1511, 723] on span "Save changes" at bounding box center [1508, 721] width 60 height 13
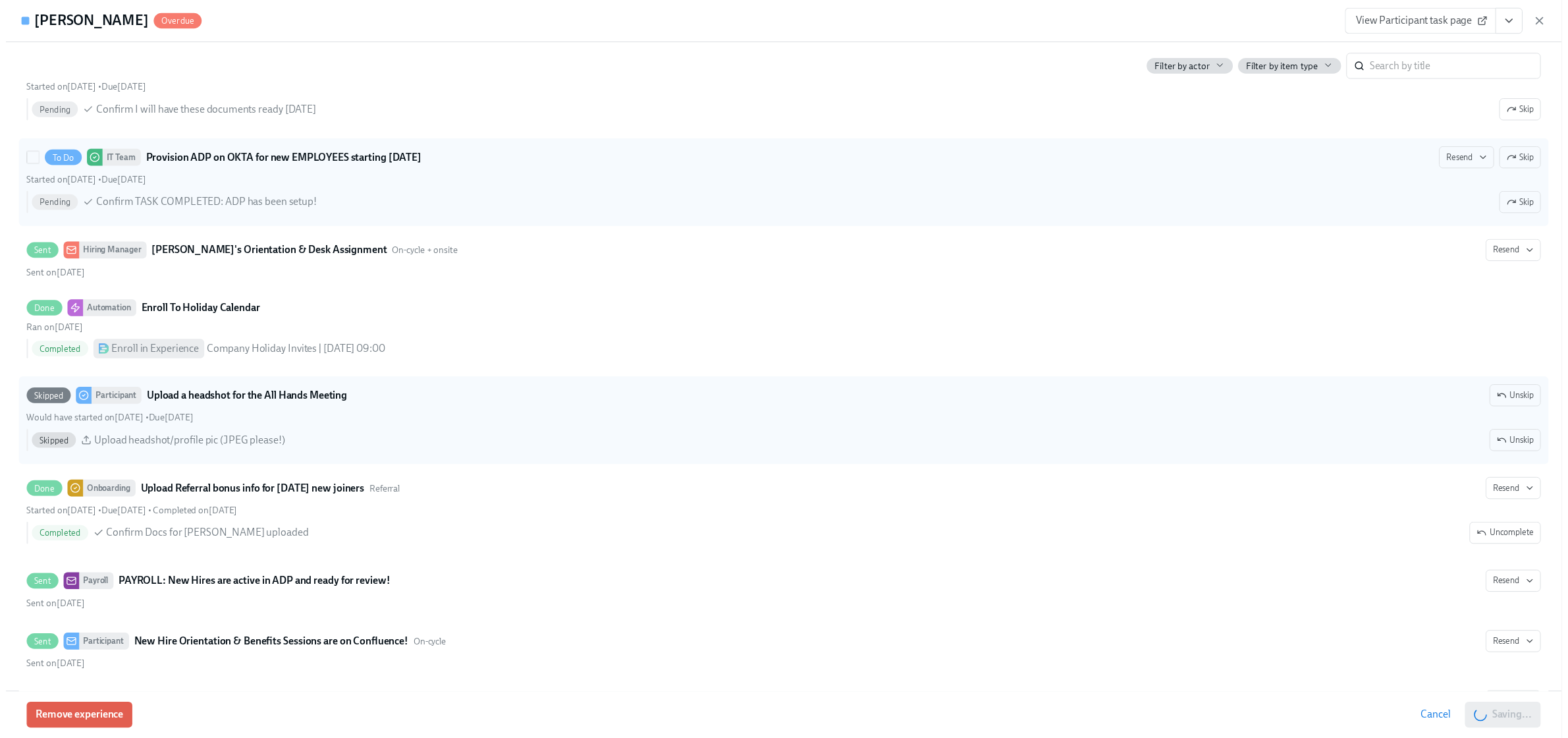
scroll to position [0, 19708]
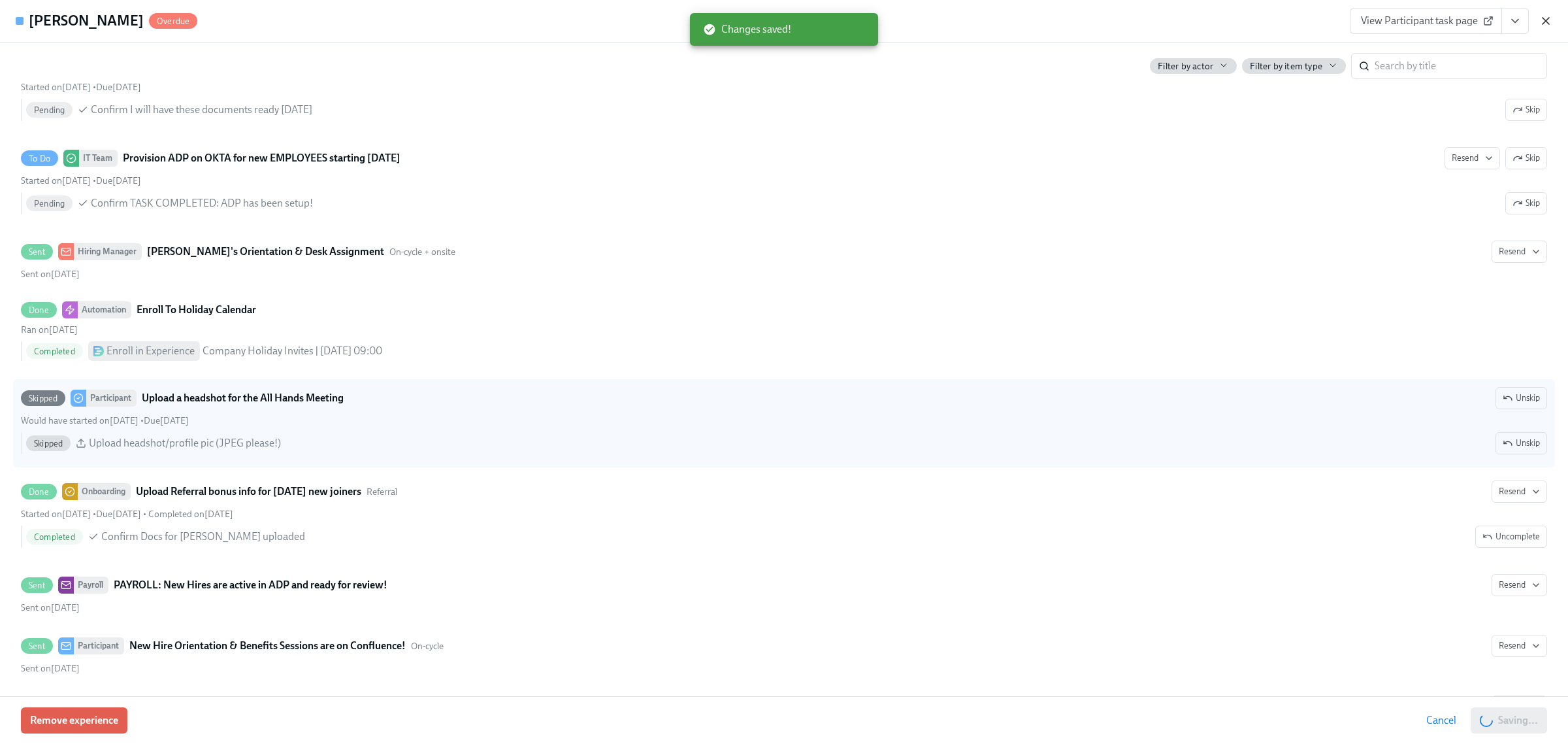
click at [1544, 23] on icon "button" at bounding box center [1546, 21] width 7 height 7
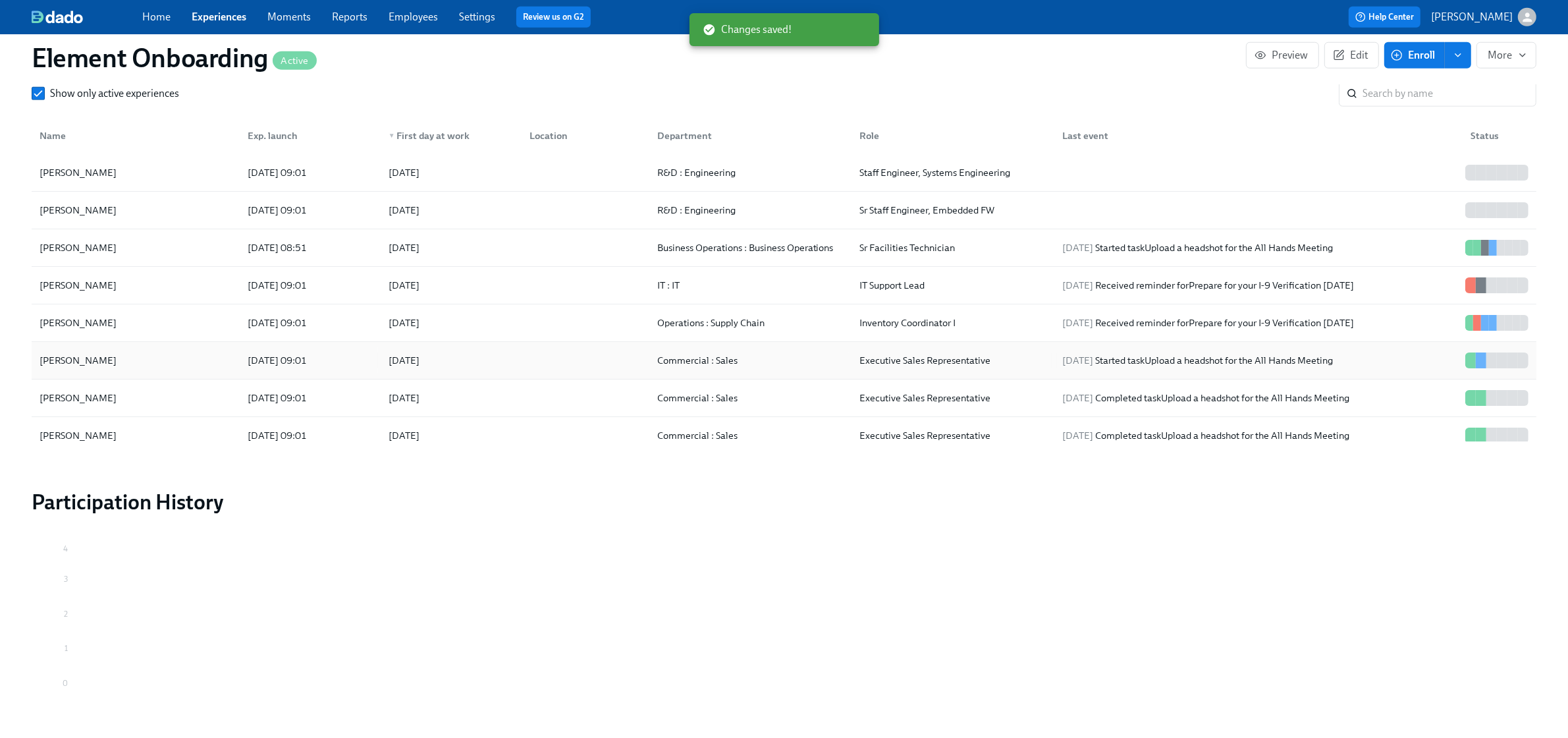
scroll to position [0, 19695]
